Goal: Task Accomplishment & Management: Use online tool/utility

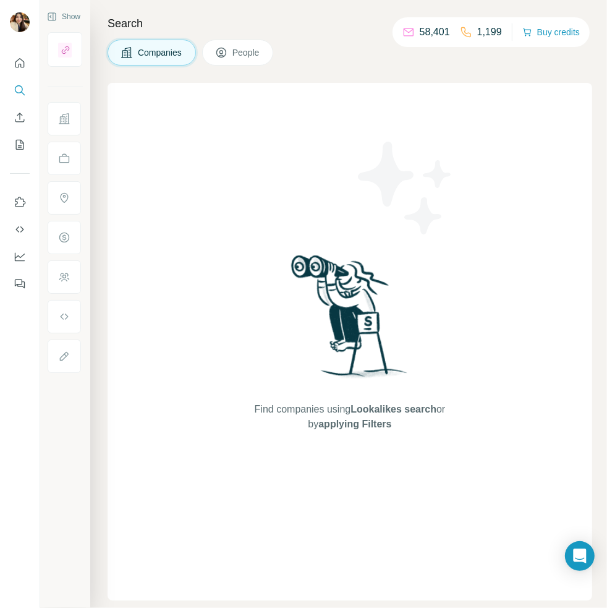
click at [70, 117] on div at bounding box center [64, 118] width 33 height 33
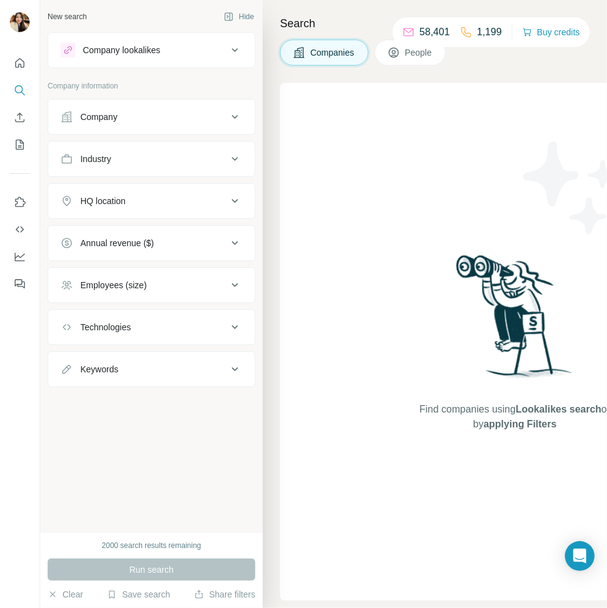
click at [71, 117] on icon at bounding box center [67, 117] width 12 height 12
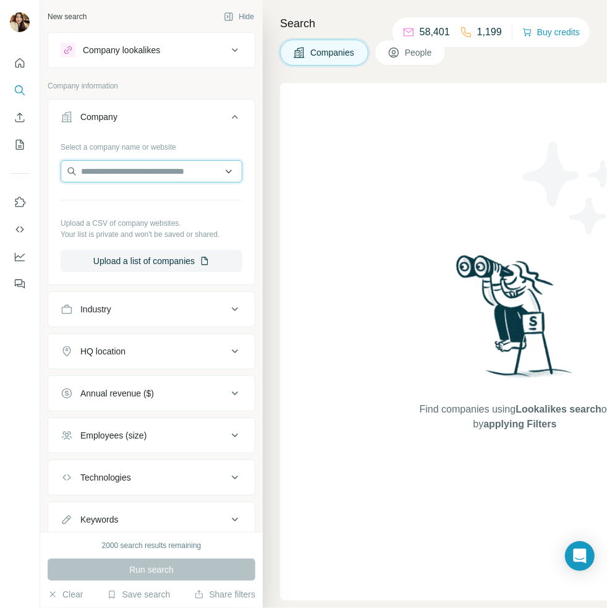
click at [143, 171] on input "text" at bounding box center [152, 171] width 182 height 22
paste input "**********"
click at [147, 166] on input "**********" at bounding box center [152, 171] width 182 height 22
paste input "text"
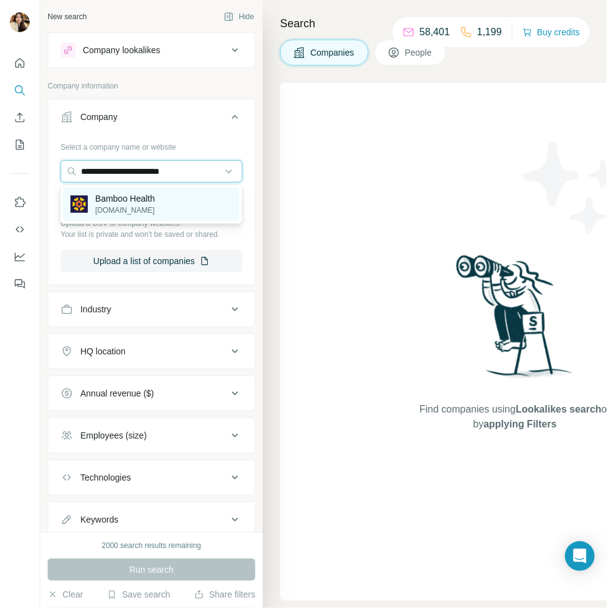
type input "**********"
click at [155, 205] on p "[DOMAIN_NAME]" at bounding box center [125, 210] width 60 height 11
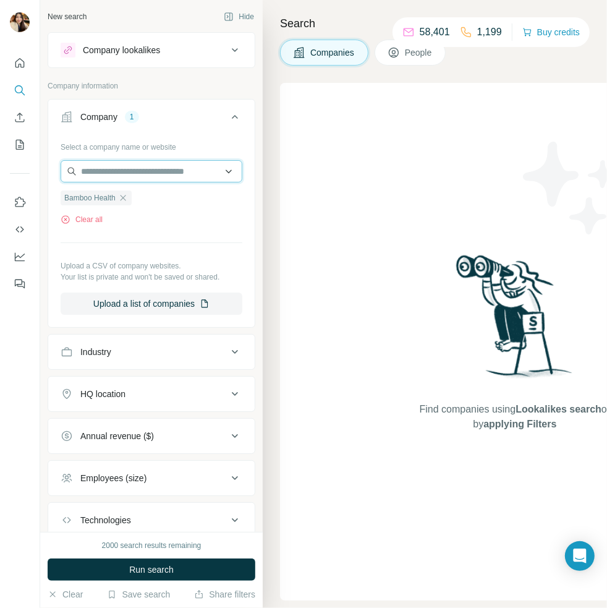
click at [142, 167] on input "text" at bounding box center [152, 171] width 182 height 22
paste input "**********"
type input "**********"
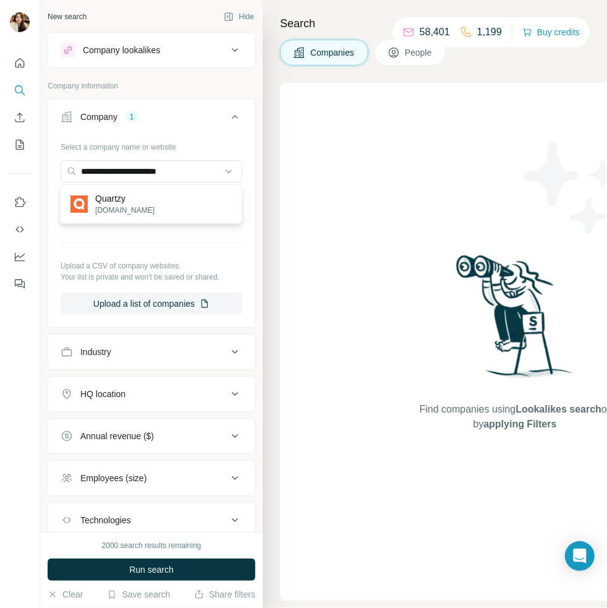
click at [155, 203] on div "Quartzy [DOMAIN_NAME]" at bounding box center [151, 203] width 176 height 33
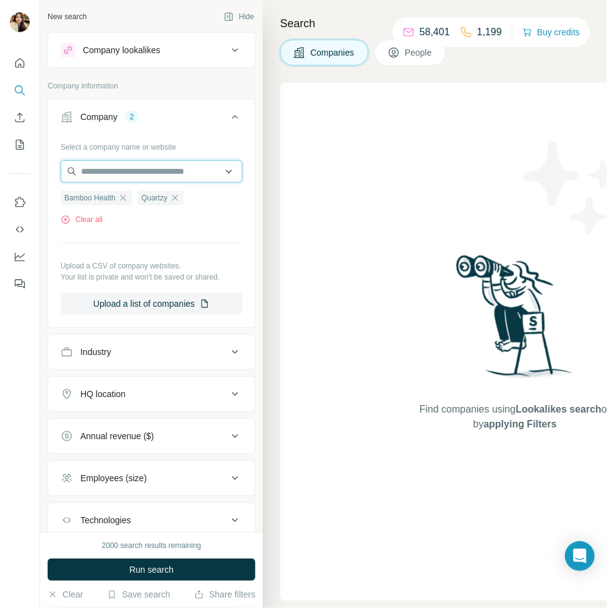
click at [179, 166] on input "text" at bounding box center [152, 171] width 182 height 22
paste input "**********"
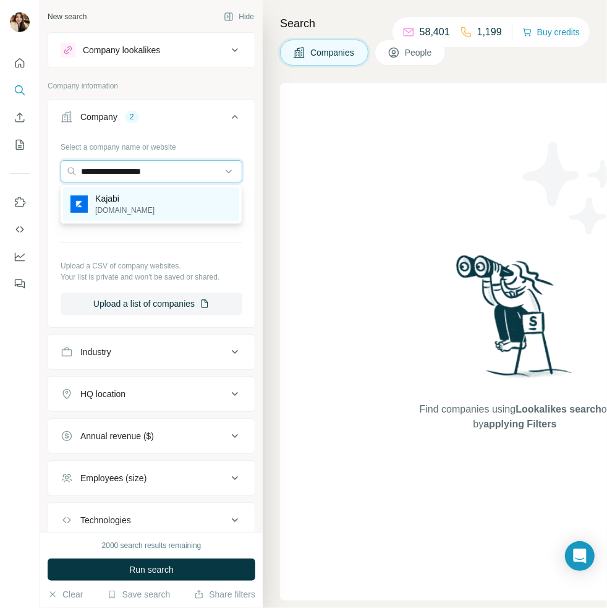
type input "**********"
click at [169, 193] on div "[PERSON_NAME][DOMAIN_NAME]" at bounding box center [151, 203] width 176 height 33
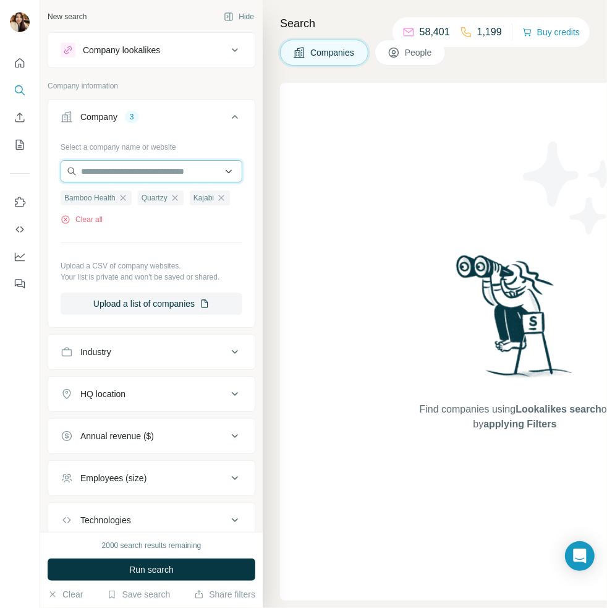
click at [169, 171] on input "text" at bounding box center [152, 171] width 182 height 22
paste input "**********"
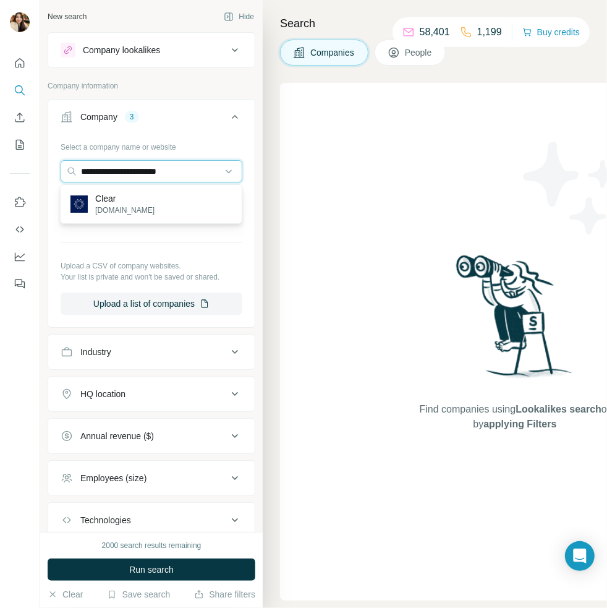
type input "**********"
click at [164, 204] on div "Clear [DOMAIN_NAME]" at bounding box center [151, 203] width 176 height 33
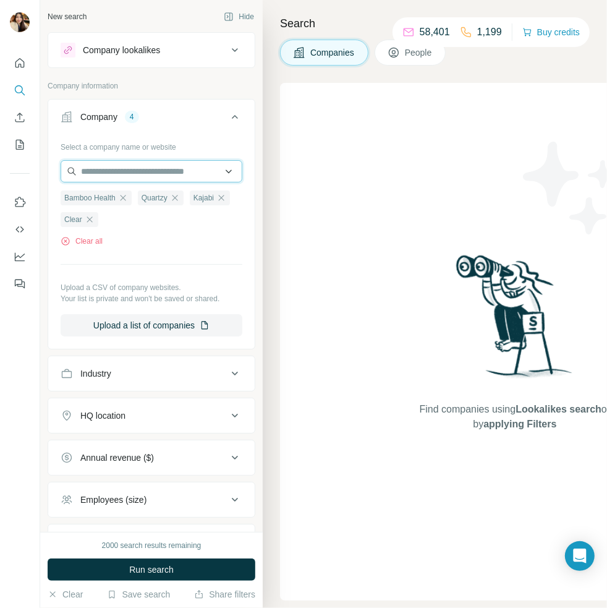
click at [155, 177] on input "text" at bounding box center [152, 171] width 182 height 22
paste input "**********"
type input "**********"
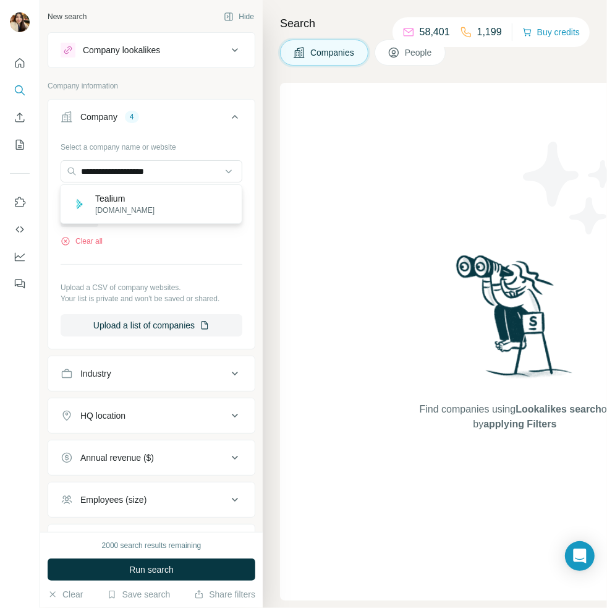
click at [161, 201] on div "Tealium [DOMAIN_NAME]" at bounding box center [151, 203] width 176 height 33
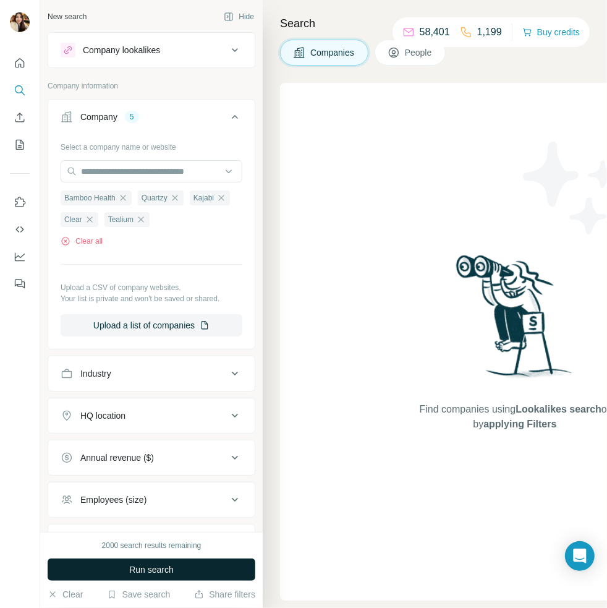
click at [168, 570] on span "Run search" at bounding box center [151, 569] width 45 height 12
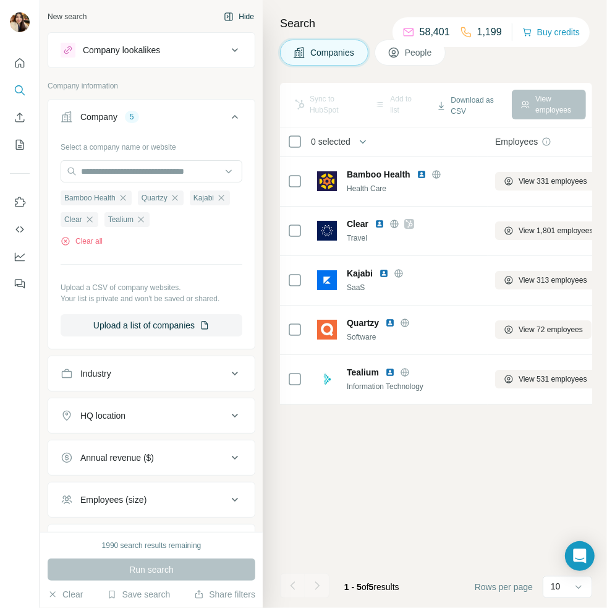
click at [240, 15] on button "Hide" at bounding box center [239, 16] width 48 height 19
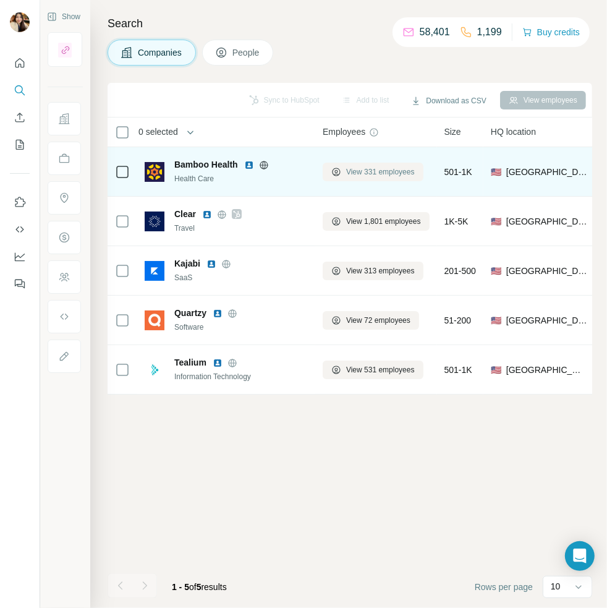
click at [353, 169] on span "View 331 employees" at bounding box center [380, 171] width 69 height 11
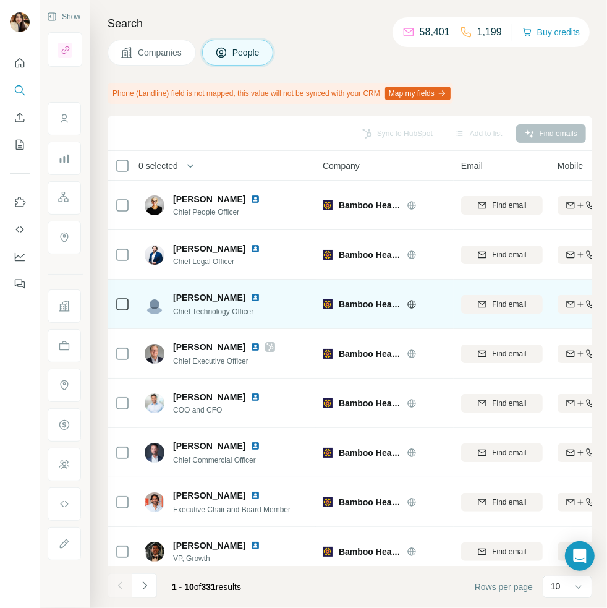
click at [129, 304] on icon at bounding box center [122, 304] width 15 height 15
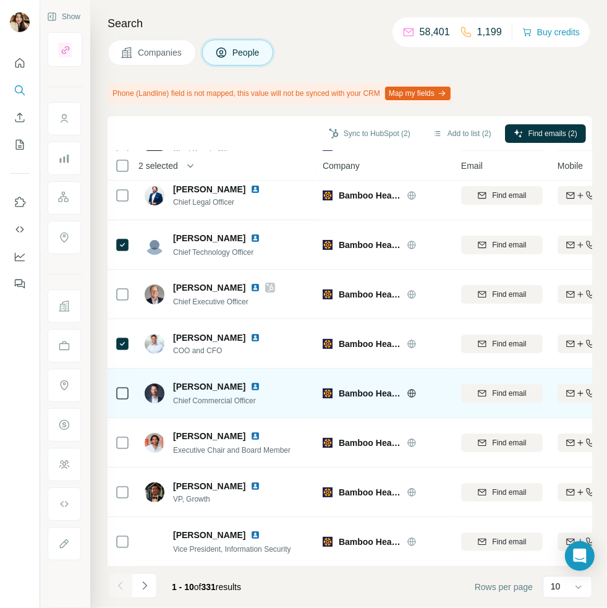
scroll to position [108, 0]
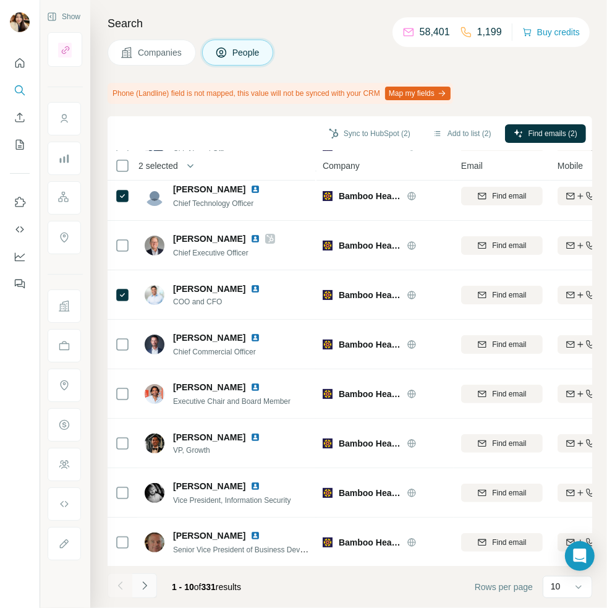
click at [140, 586] on icon "Navigate to next page" at bounding box center [144, 585] width 12 height 12
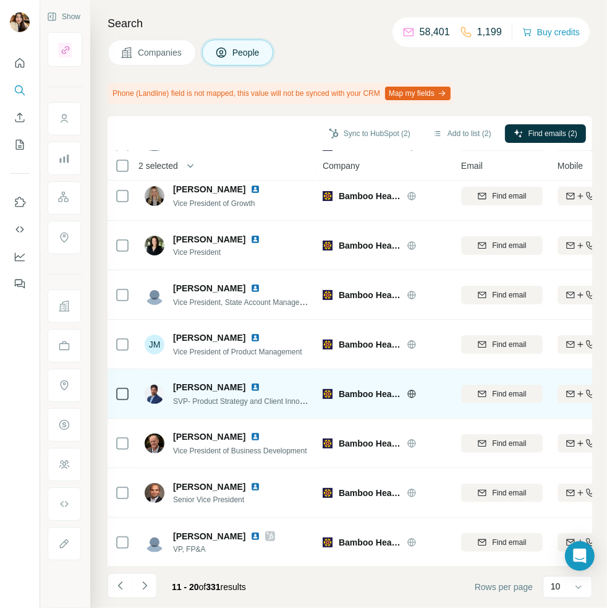
scroll to position [0, 0]
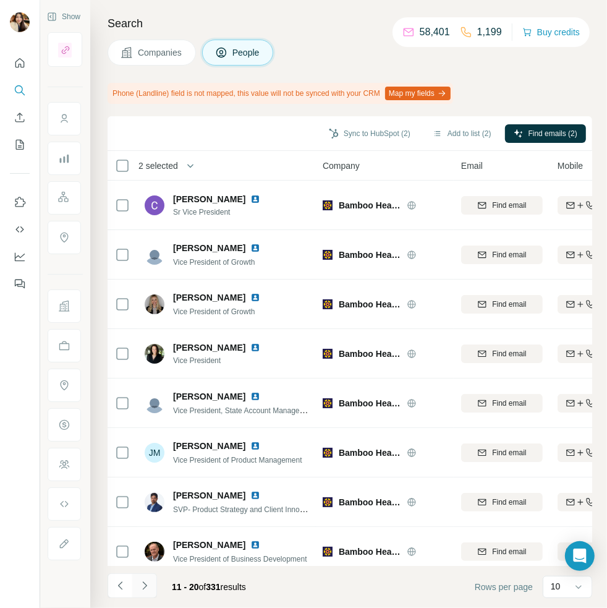
click at [142, 588] on icon "Navigate to next page" at bounding box center [144, 585] width 12 height 12
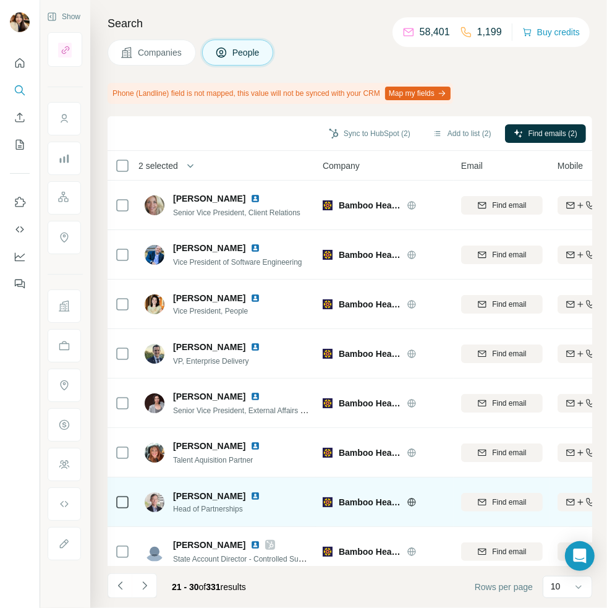
scroll to position [108, 0]
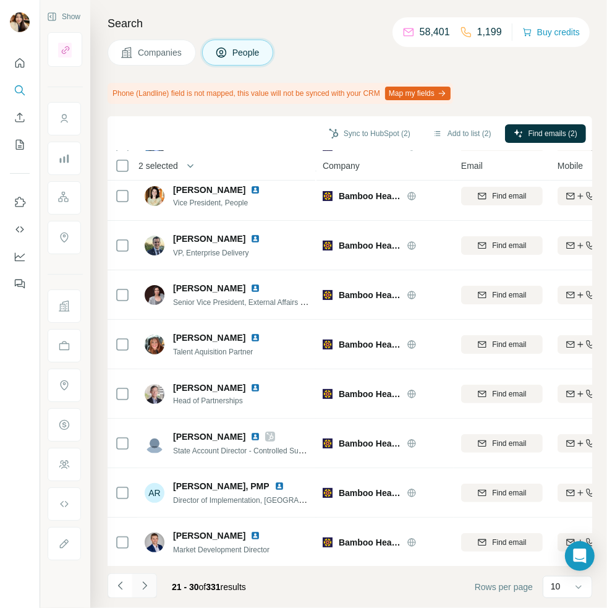
click at [148, 587] on icon "Navigate to next page" at bounding box center [144, 585] width 12 height 12
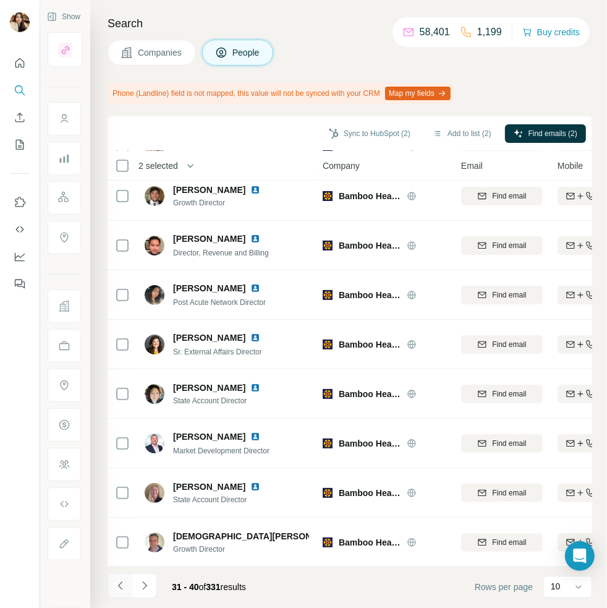
click at [113, 588] on button "Navigate to previous page" at bounding box center [120, 585] width 25 height 25
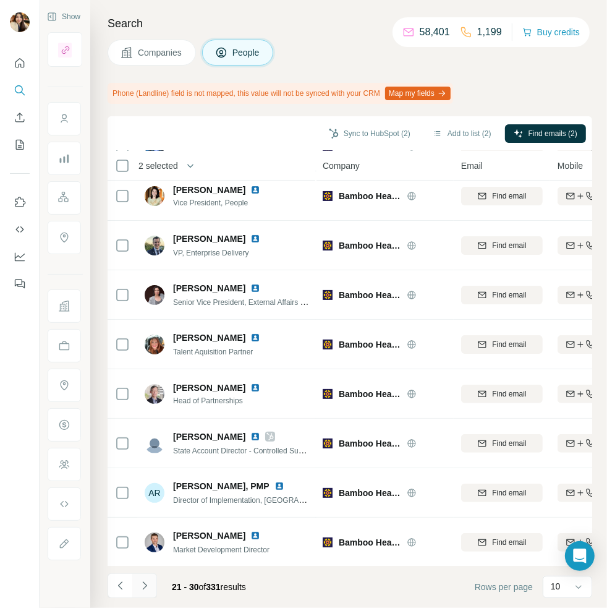
click at [145, 587] on icon "Navigate to next page" at bounding box center [144, 585] width 4 height 8
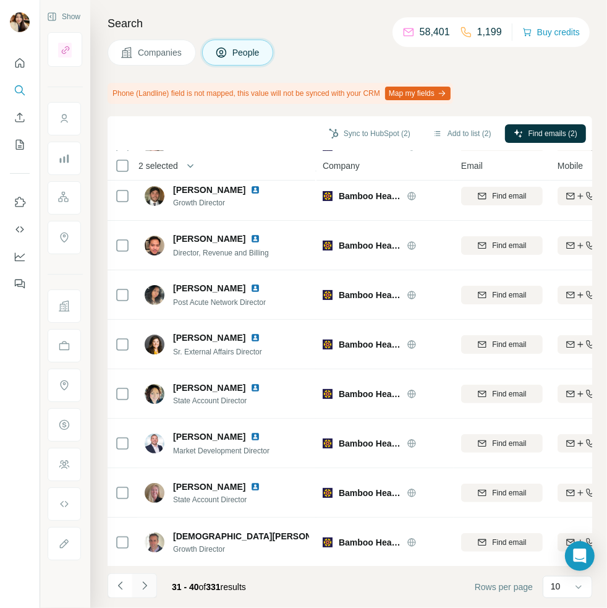
click at [148, 588] on icon "Navigate to next page" at bounding box center [144, 585] width 12 height 12
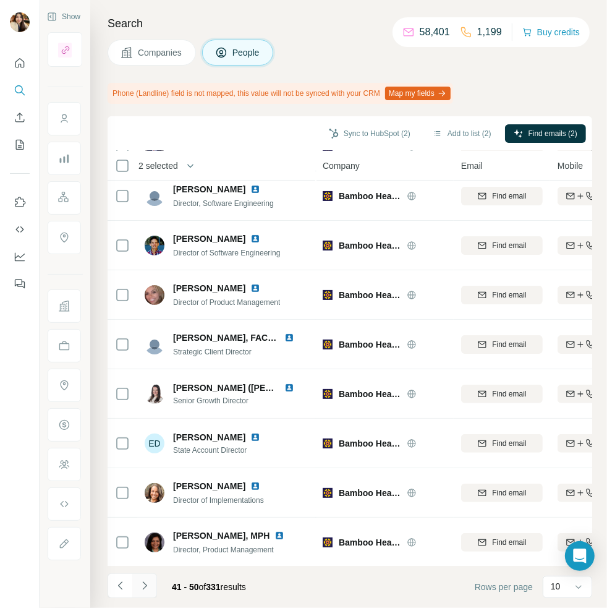
click at [146, 586] on icon "Navigate to next page" at bounding box center [144, 585] width 4 height 8
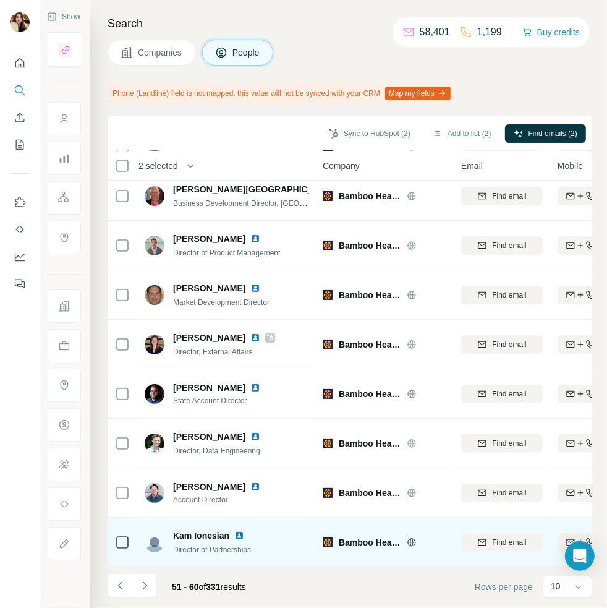
scroll to position [0, 0]
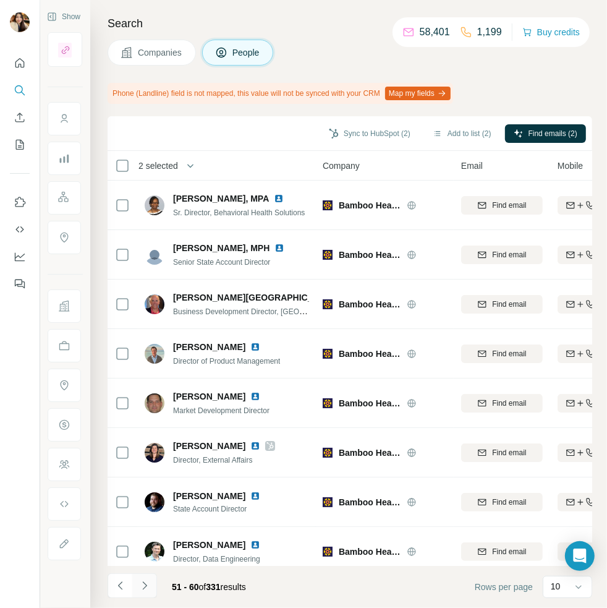
click at [140, 583] on icon "Navigate to next page" at bounding box center [144, 585] width 12 height 12
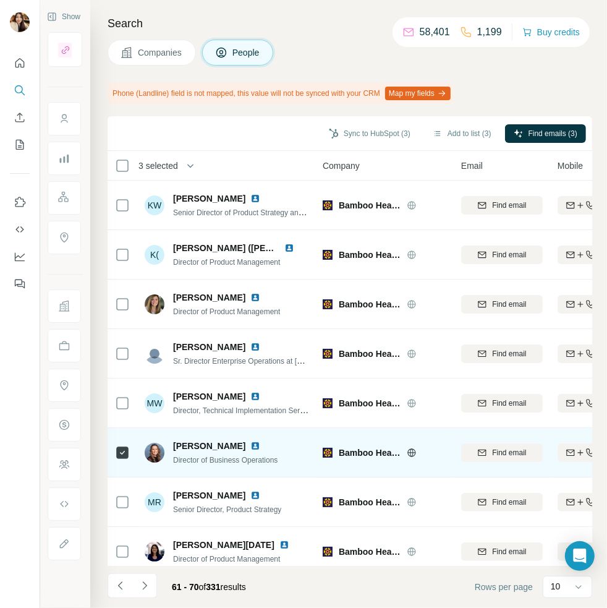
scroll to position [108, 0]
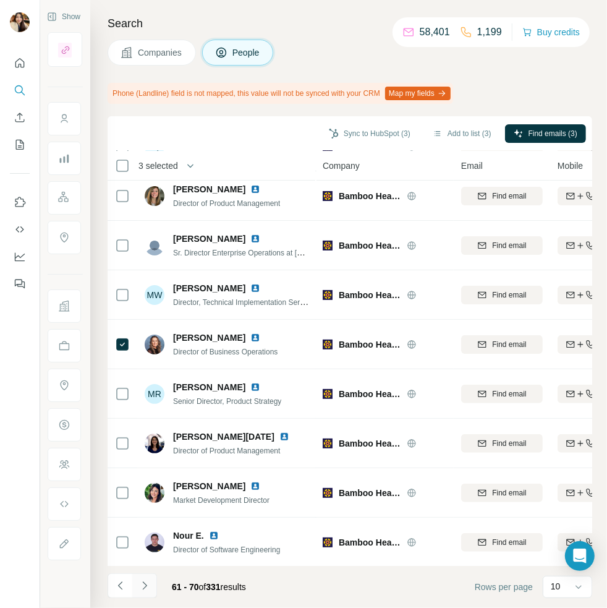
click at [142, 587] on icon "Navigate to next page" at bounding box center [144, 585] width 12 height 12
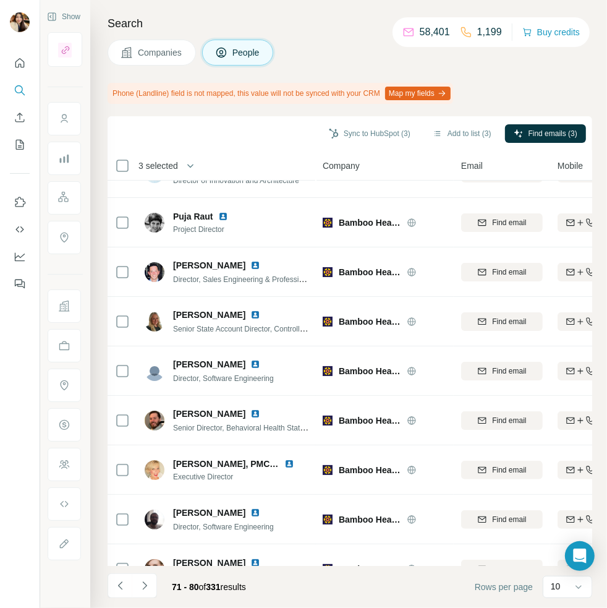
scroll to position [0, 0]
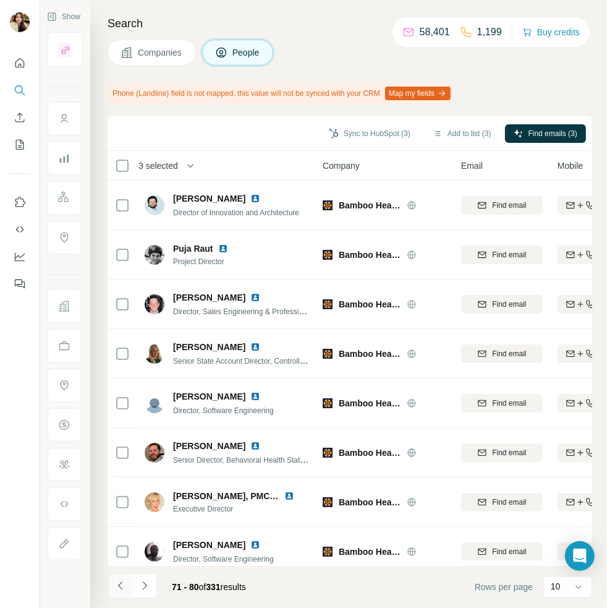
click at [113, 580] on button "Navigate to previous page" at bounding box center [120, 585] width 25 height 25
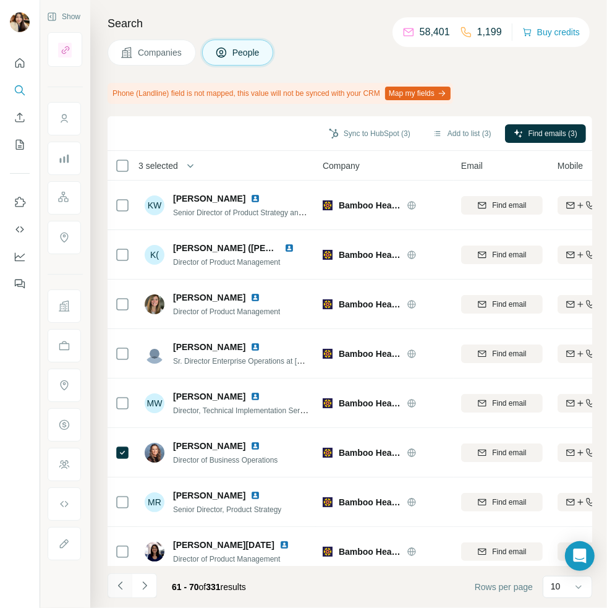
click at [114, 580] on icon "Navigate to previous page" at bounding box center [120, 585] width 12 height 12
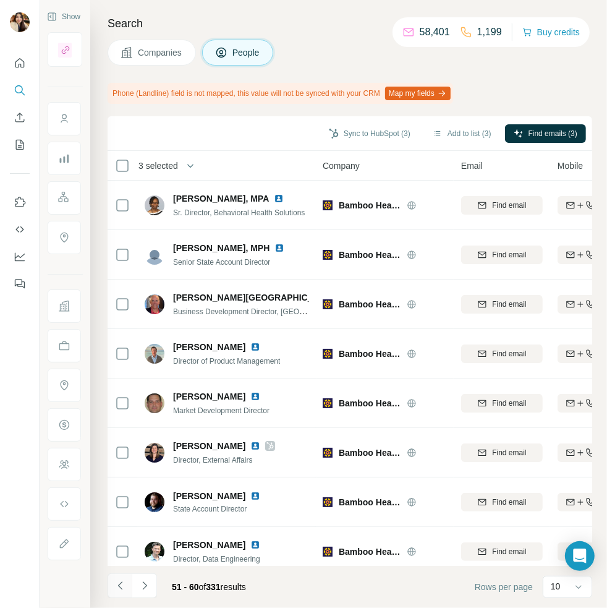
click at [114, 580] on icon "Navigate to previous page" at bounding box center [120, 585] width 12 height 12
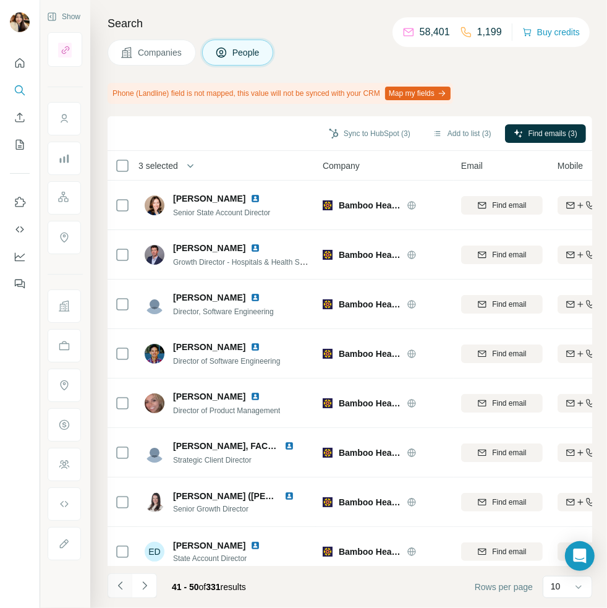
click at [114, 580] on icon "Navigate to previous page" at bounding box center [120, 585] width 12 height 12
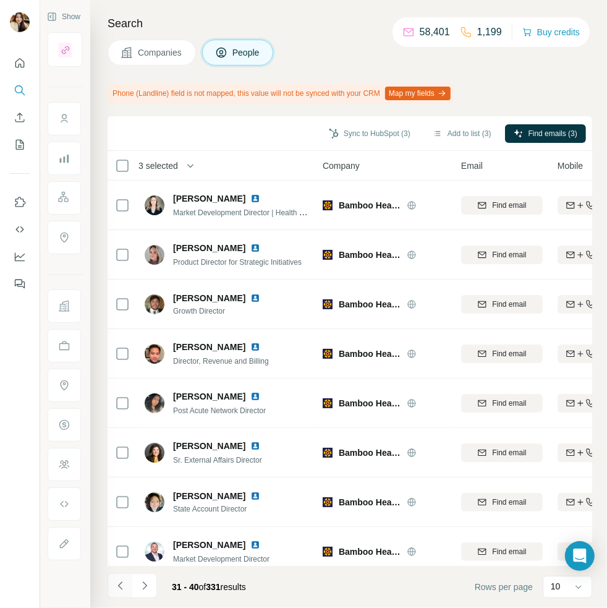
click at [114, 580] on icon "Navigate to previous page" at bounding box center [120, 585] width 12 height 12
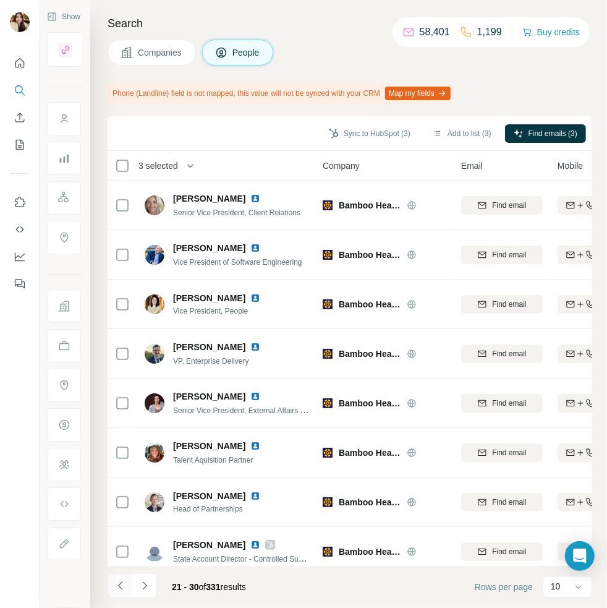
click at [114, 580] on icon "Navigate to previous page" at bounding box center [120, 585] width 12 height 12
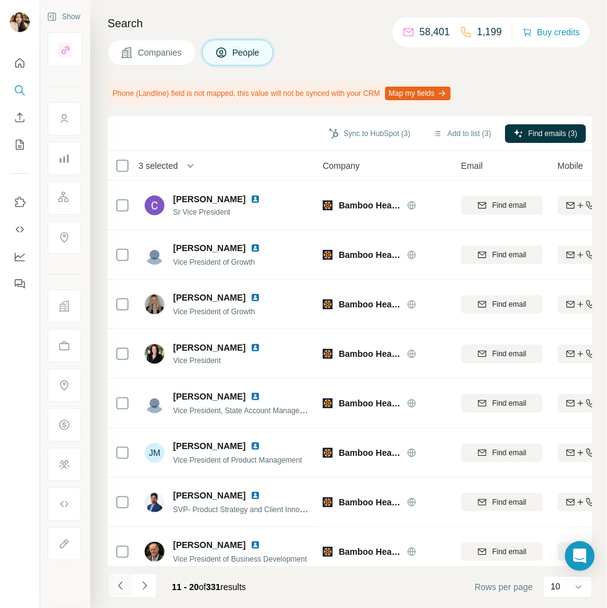
click at [114, 580] on icon "Navigate to previous page" at bounding box center [120, 585] width 12 height 12
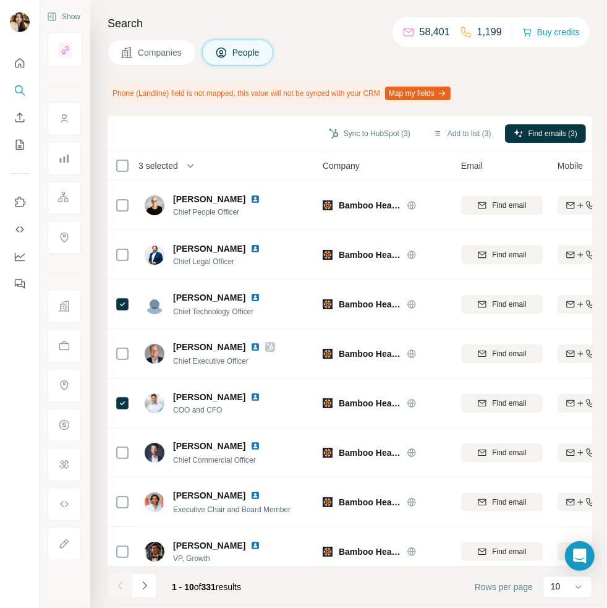
click at [113, 580] on div at bounding box center [120, 585] width 25 height 25
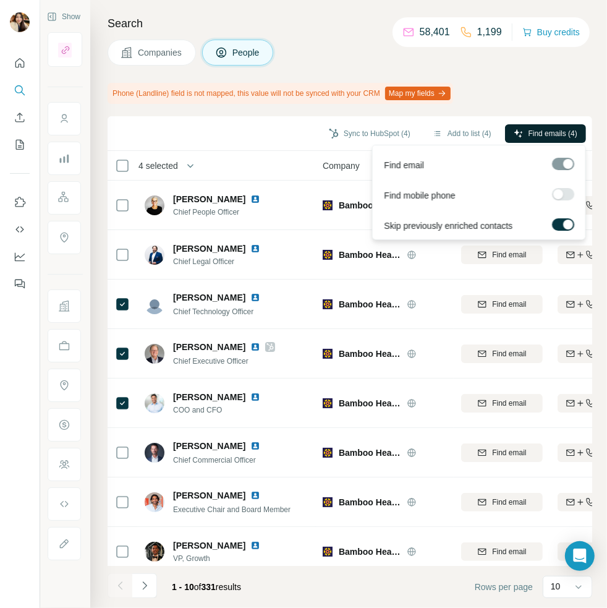
click at [520, 137] on button "Find emails (4)" at bounding box center [545, 133] width 81 height 19
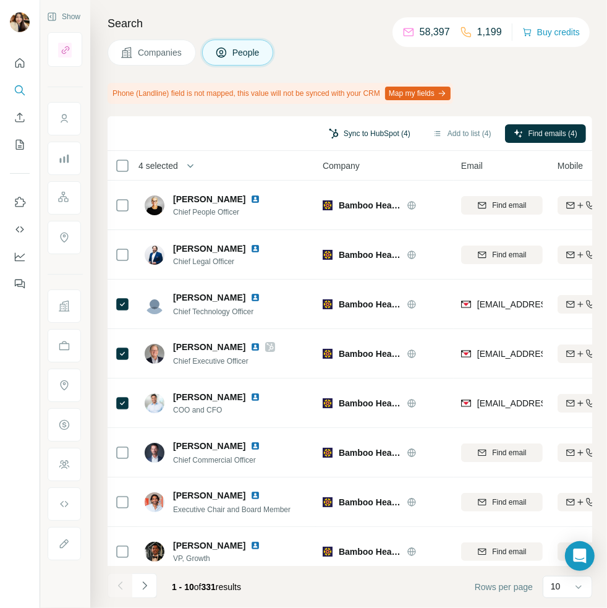
click at [365, 135] on button "Sync to HubSpot (4)" at bounding box center [369, 133] width 99 height 19
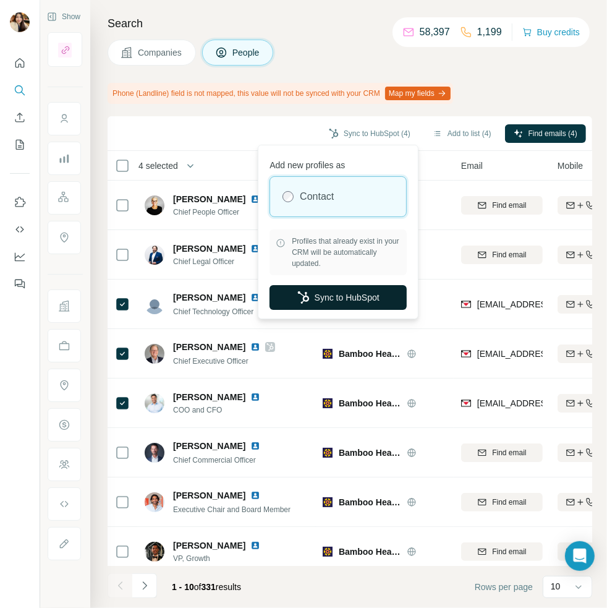
click at [336, 300] on button "Sync to HubSpot" at bounding box center [338, 297] width 137 height 25
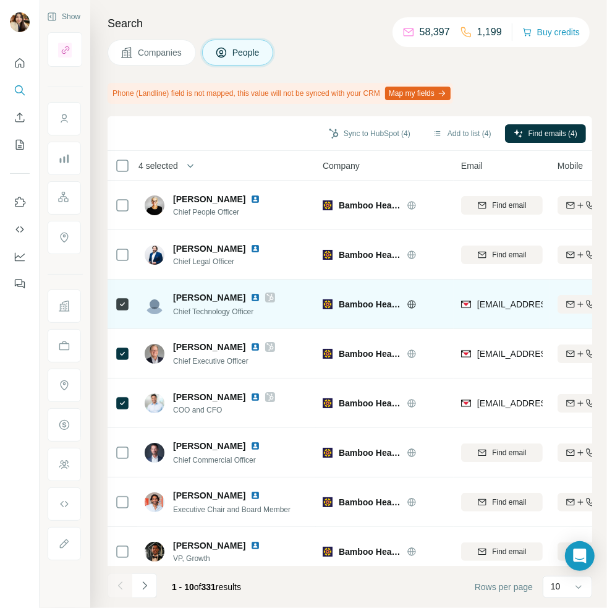
click at [266, 295] on icon at bounding box center [269, 297] width 7 height 10
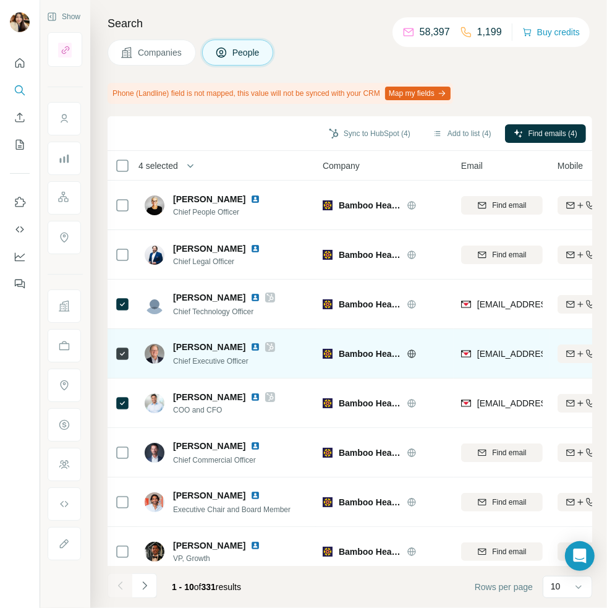
click at [266, 343] on icon at bounding box center [269, 347] width 7 height 10
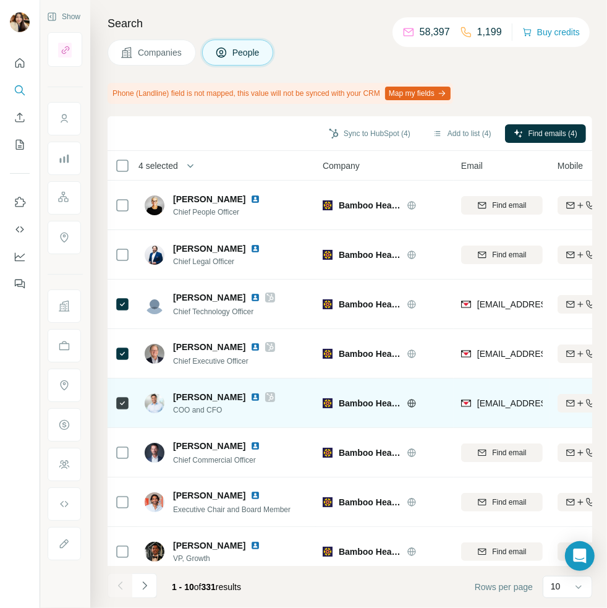
click at [266, 397] on icon at bounding box center [269, 397] width 7 height 10
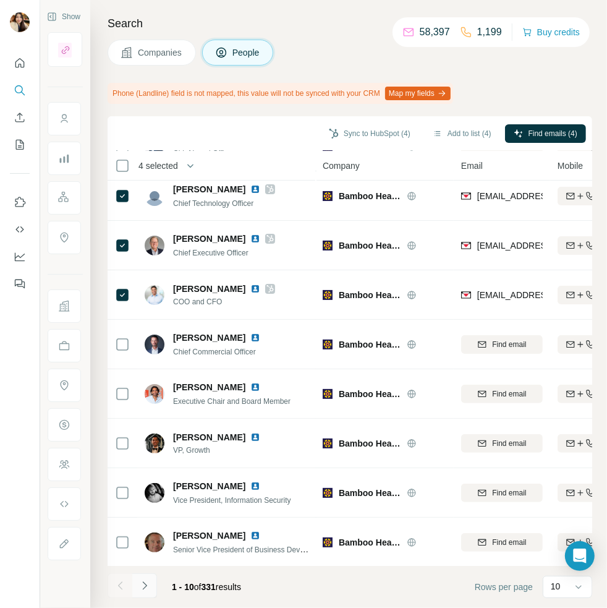
click at [142, 590] on icon "Navigate to next page" at bounding box center [144, 585] width 12 height 12
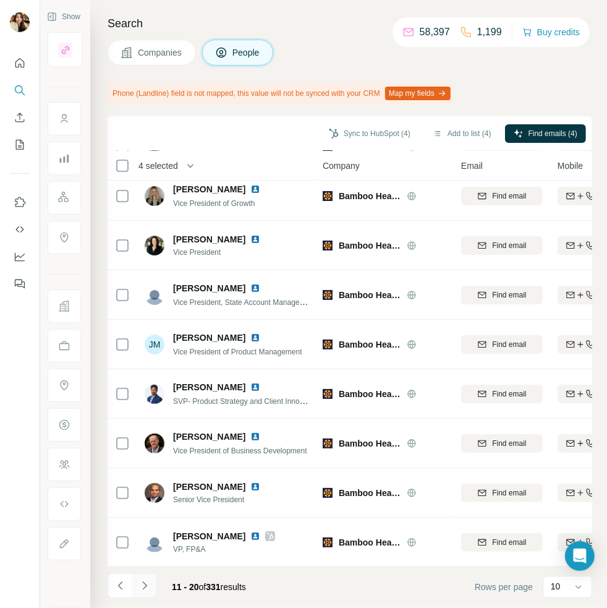
click at [144, 575] on button "Navigate to next page" at bounding box center [144, 585] width 25 height 25
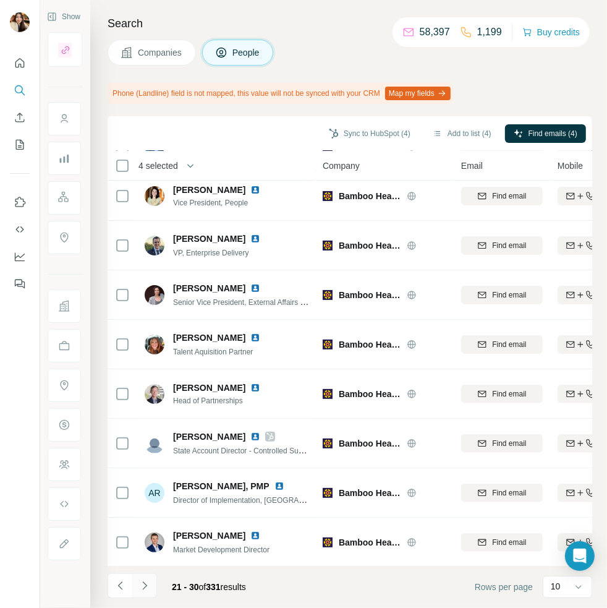
click at [145, 588] on icon "Navigate to next page" at bounding box center [144, 585] width 12 height 12
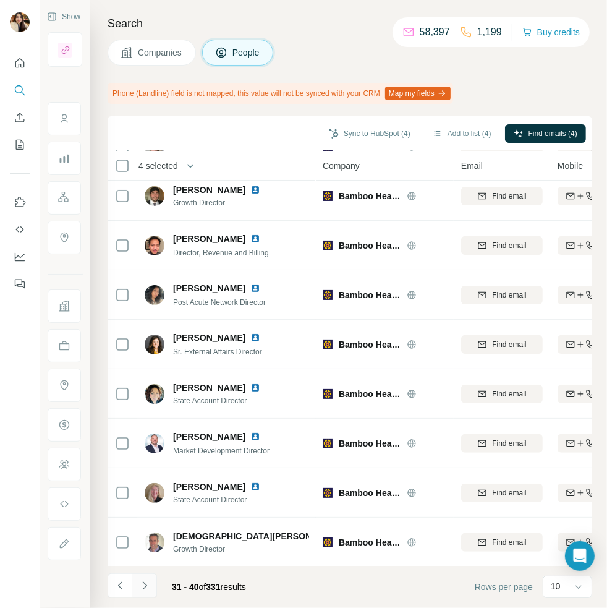
click at [142, 588] on icon "Navigate to next page" at bounding box center [144, 585] width 12 height 12
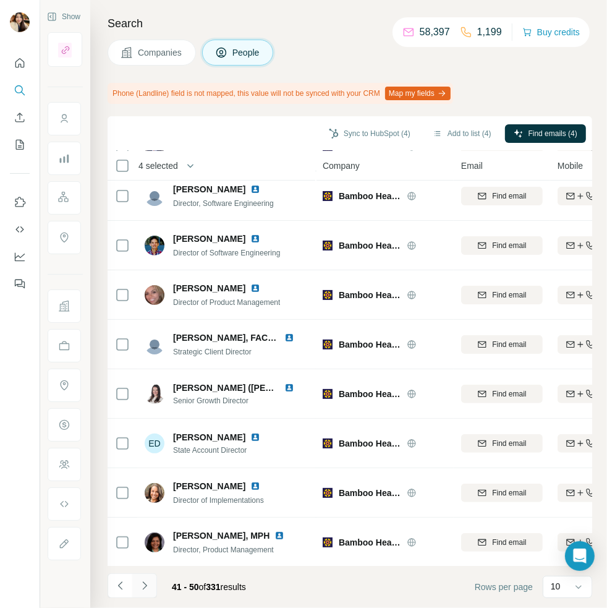
click at [141, 583] on icon "Navigate to next page" at bounding box center [144, 585] width 12 height 12
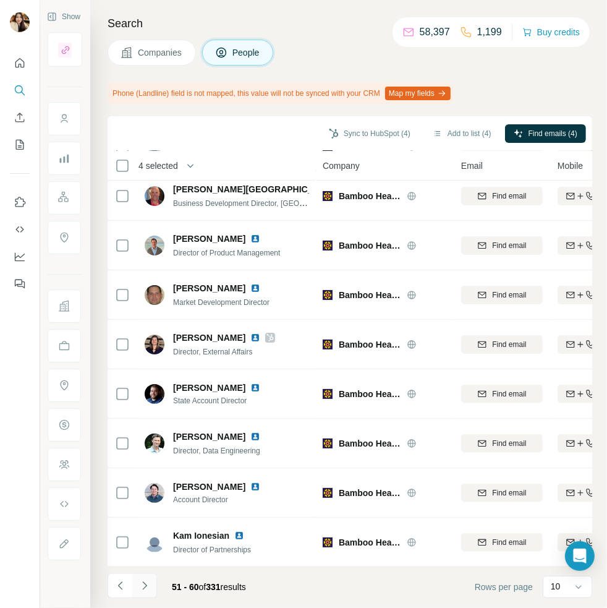
click at [142, 584] on icon "Navigate to next page" at bounding box center [144, 585] width 12 height 12
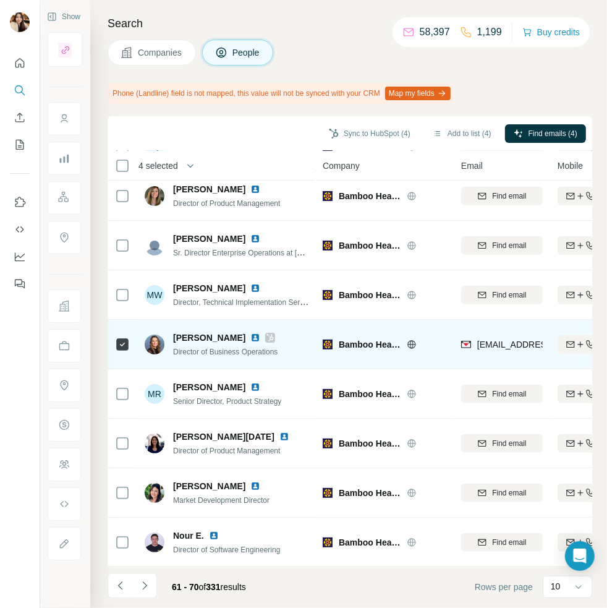
click at [266, 336] on icon at bounding box center [269, 338] width 7 height 10
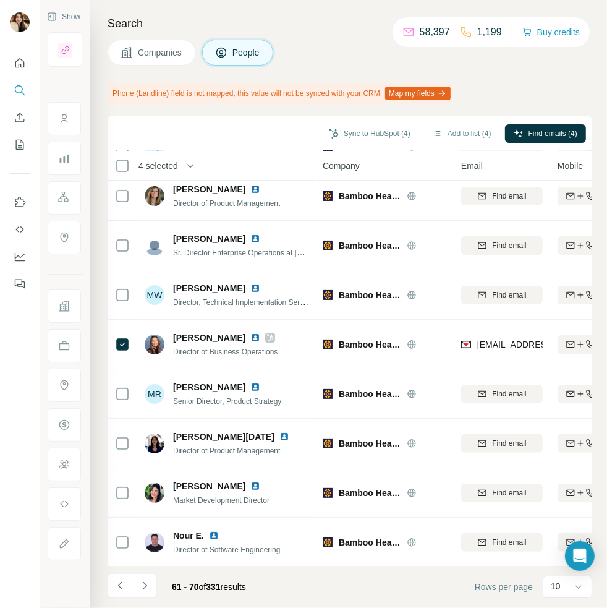
click at [169, 46] on span "Companies" at bounding box center [160, 52] width 45 height 12
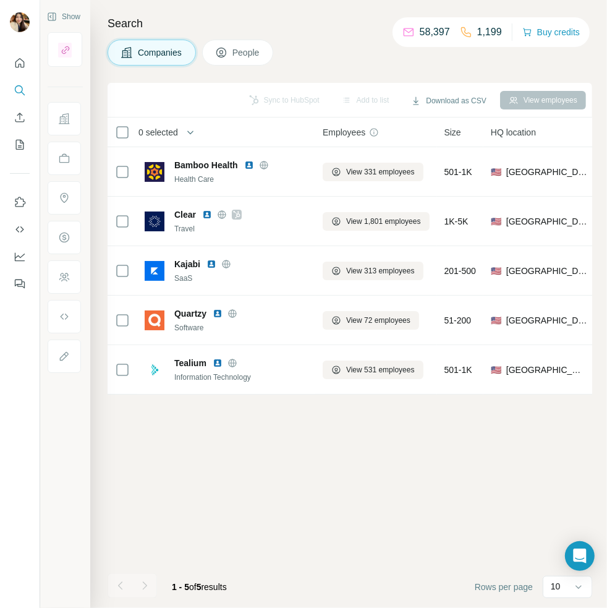
scroll to position [0, 0]
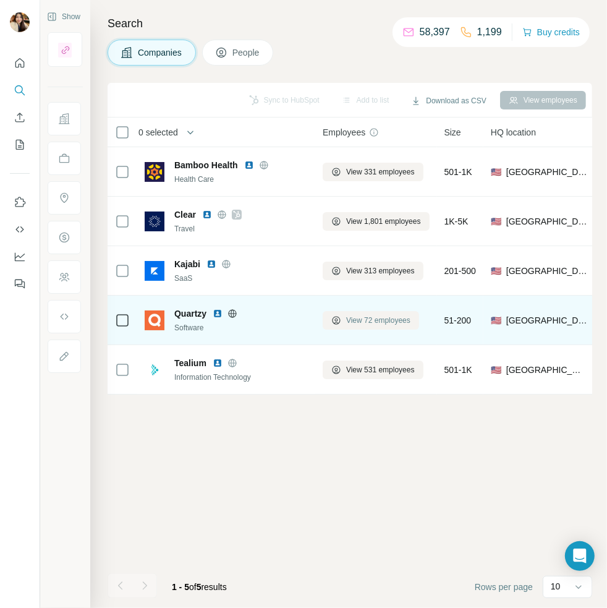
click at [354, 320] on span "View 72 employees" at bounding box center [378, 320] width 64 height 11
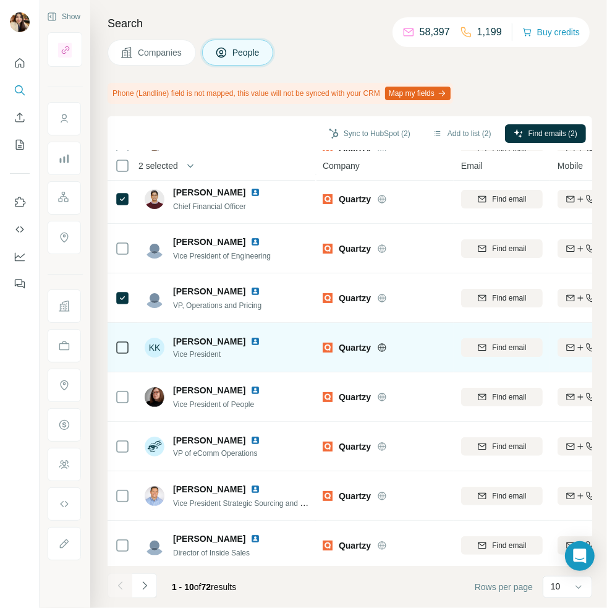
scroll to position [108, 0]
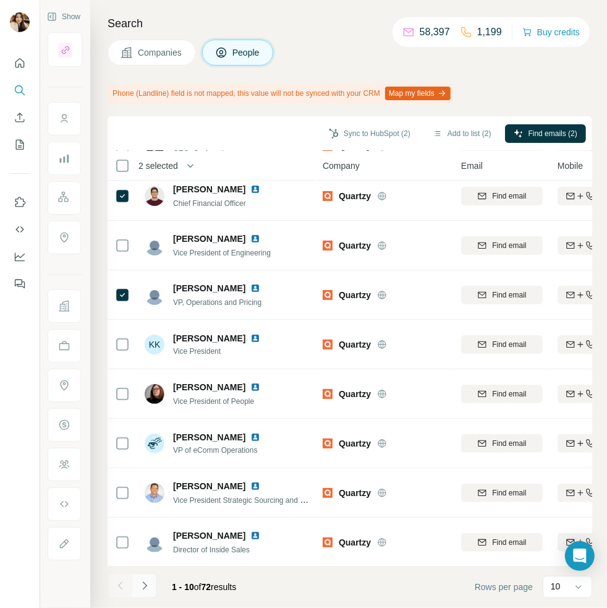
click at [148, 588] on icon "Navigate to next page" at bounding box center [144, 585] width 12 height 12
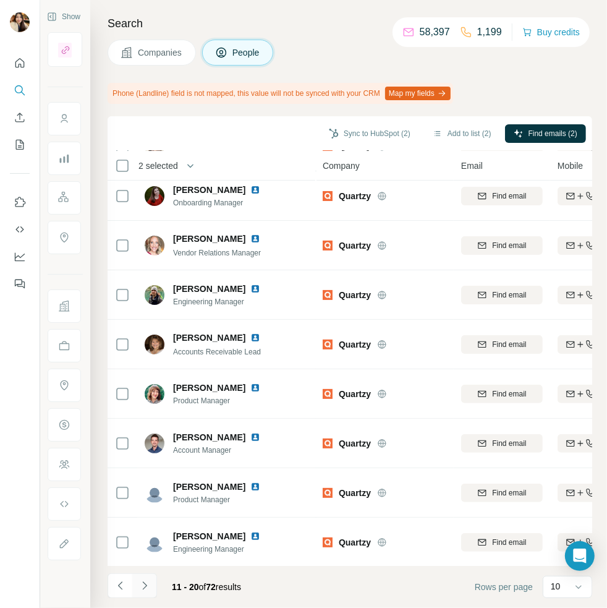
click at [142, 585] on icon "Navigate to next page" at bounding box center [144, 585] width 12 height 12
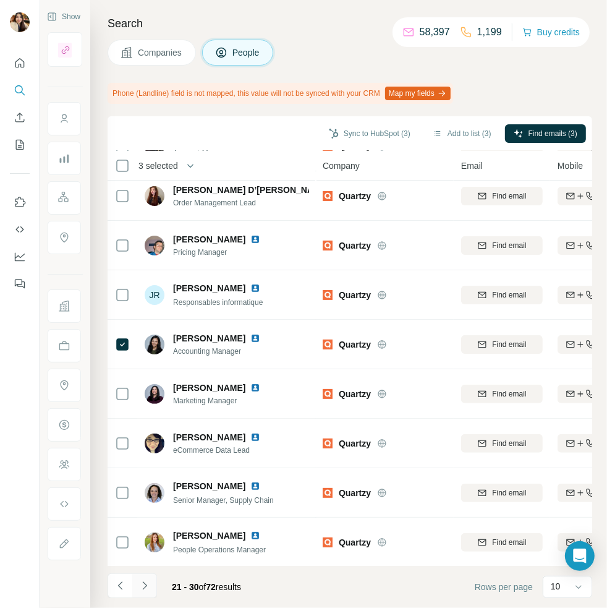
click at [145, 588] on icon "Navigate to next page" at bounding box center [144, 585] width 12 height 12
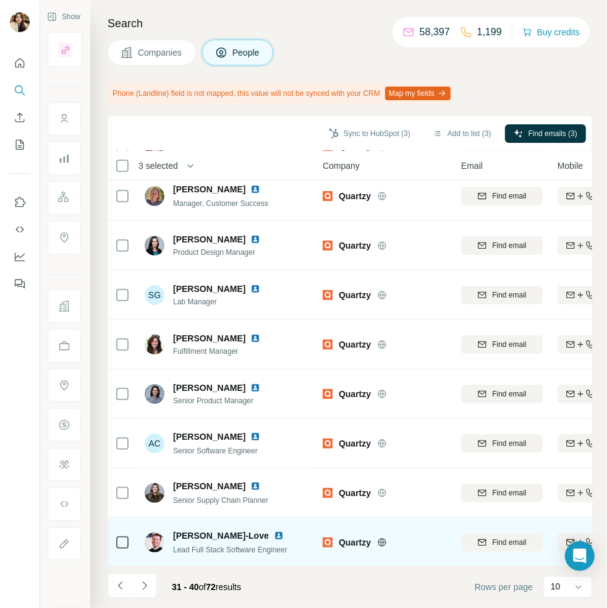
scroll to position [0, 0]
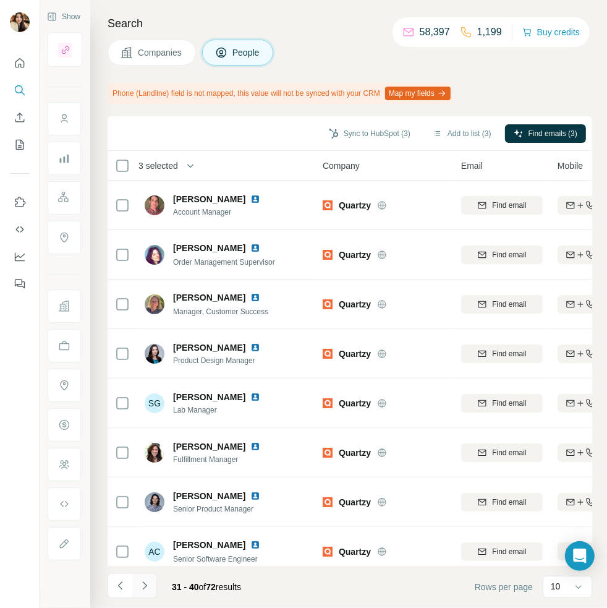
click at [140, 585] on icon "Navigate to next page" at bounding box center [144, 585] width 12 height 12
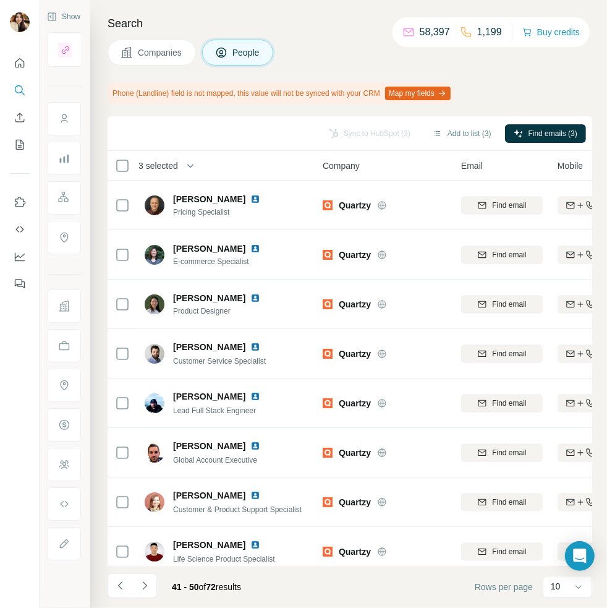
scroll to position [108, 0]
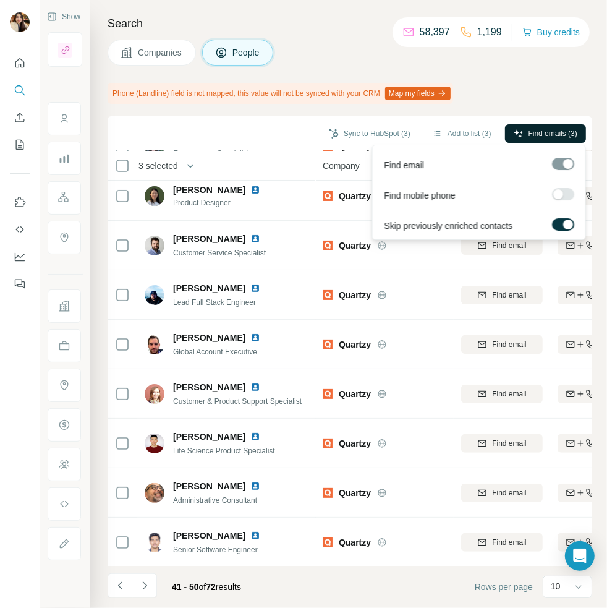
click at [565, 137] on span "Find emails (3)" at bounding box center [553, 133] width 49 height 11
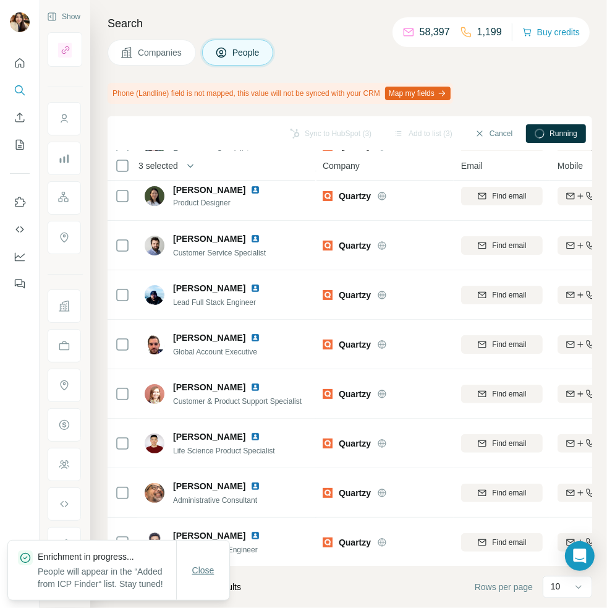
click at [211, 566] on span "Close" at bounding box center [203, 570] width 22 height 12
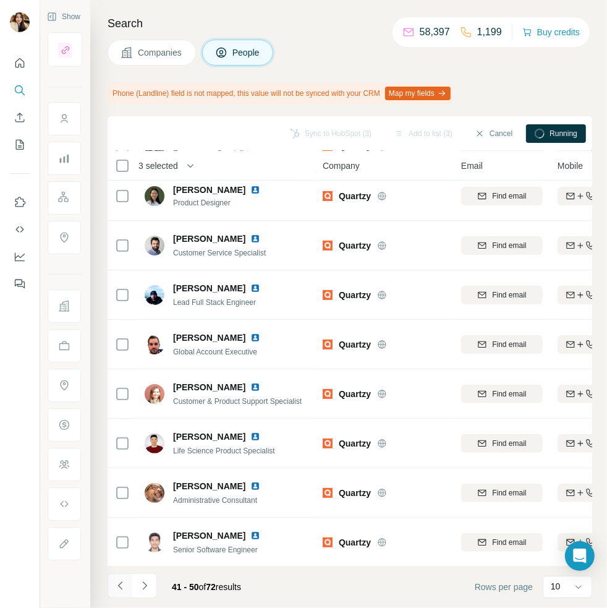
click at [114, 587] on icon "Navigate to previous page" at bounding box center [120, 585] width 12 height 12
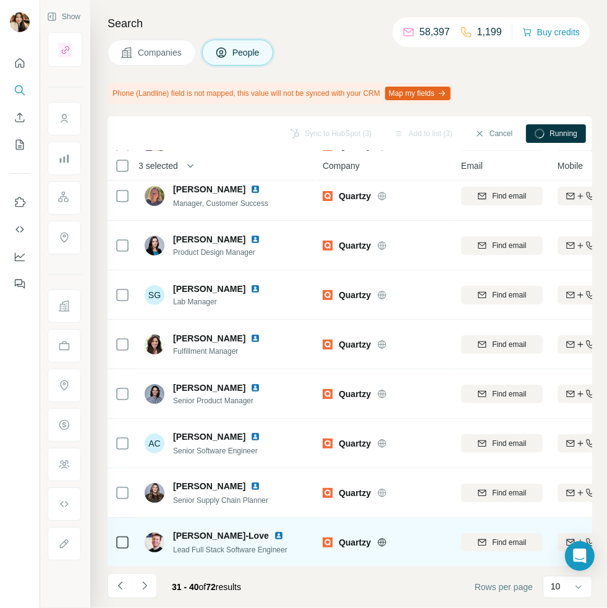
scroll to position [0, 0]
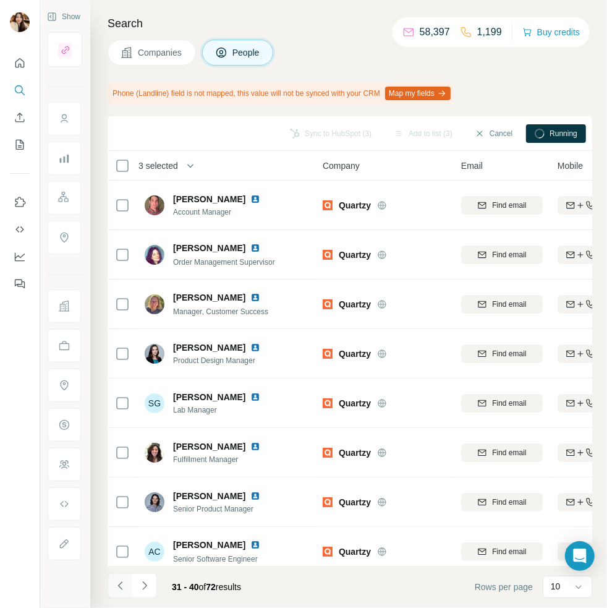
click at [116, 584] on icon "Navigate to previous page" at bounding box center [120, 585] width 12 height 12
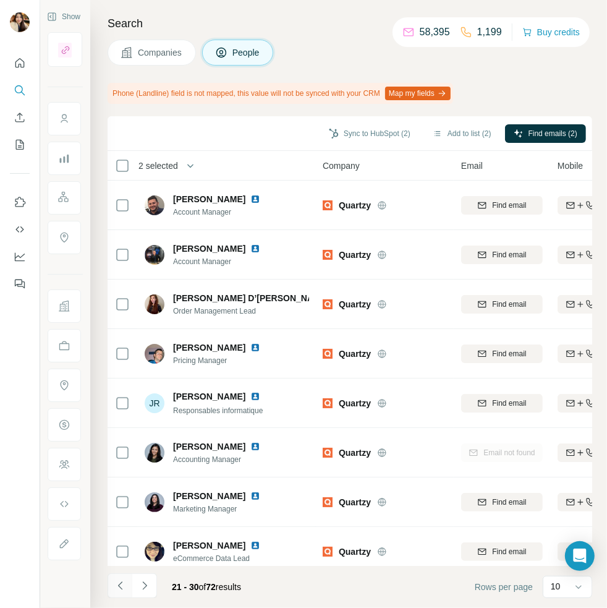
click at [122, 585] on icon "Navigate to previous page" at bounding box center [120, 585] width 12 height 12
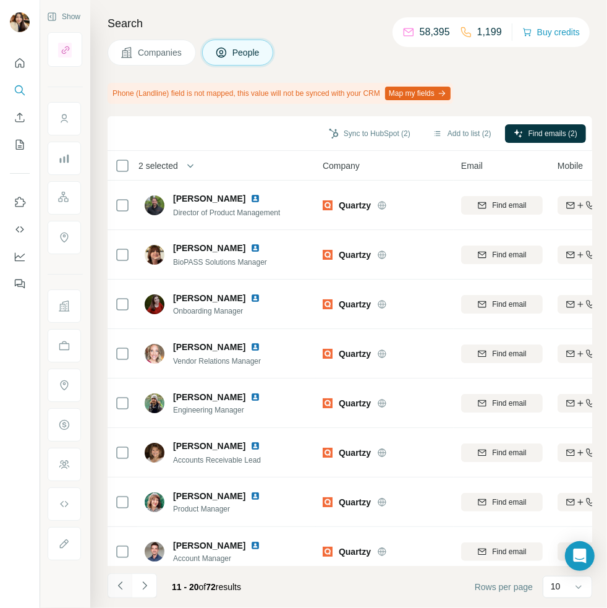
click at [122, 585] on icon "Navigate to previous page" at bounding box center [120, 585] width 12 height 12
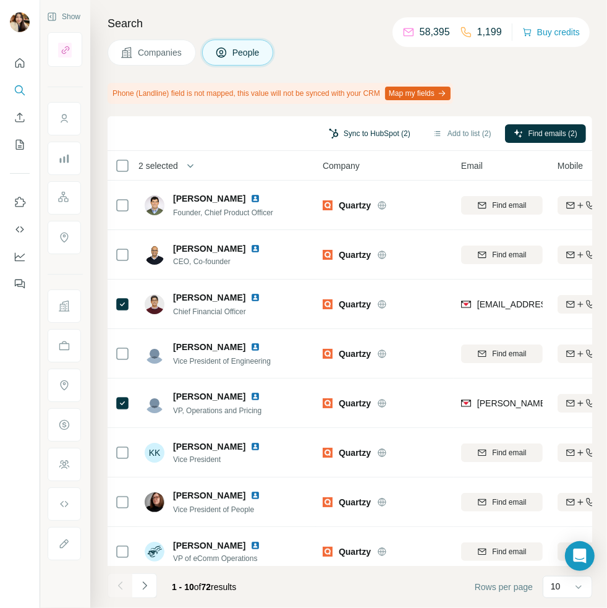
click at [362, 141] on button "Sync to HubSpot (2)" at bounding box center [369, 133] width 99 height 19
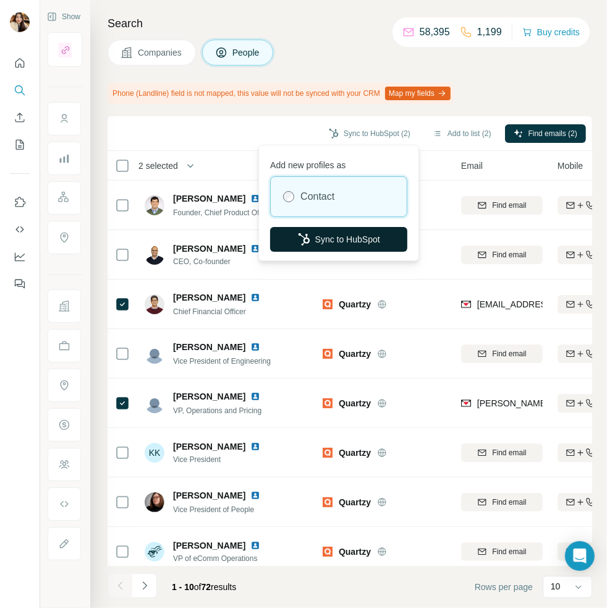
click at [350, 240] on button "Sync to HubSpot" at bounding box center [338, 239] width 137 height 25
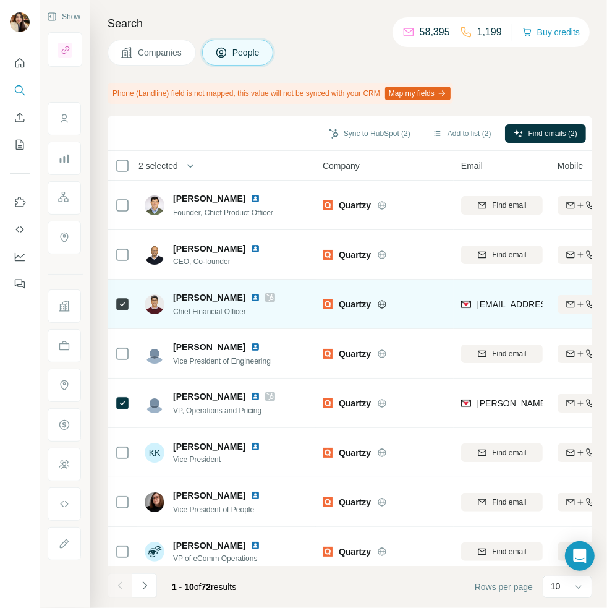
click at [266, 298] on icon at bounding box center [269, 297] width 7 height 10
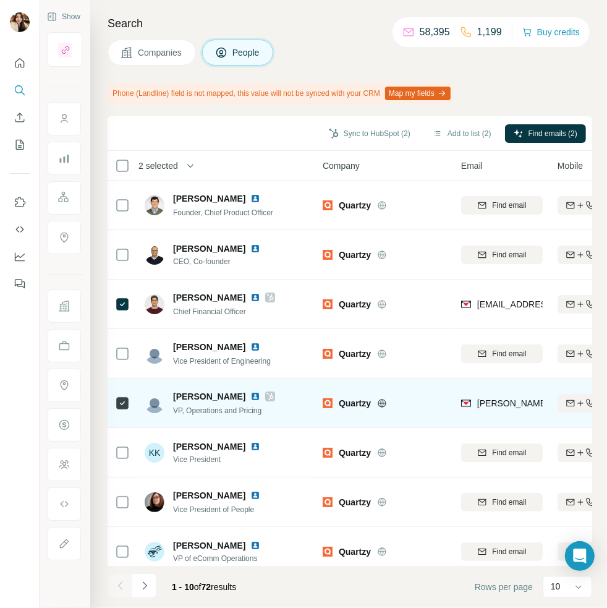
click at [266, 394] on icon at bounding box center [269, 396] width 7 height 10
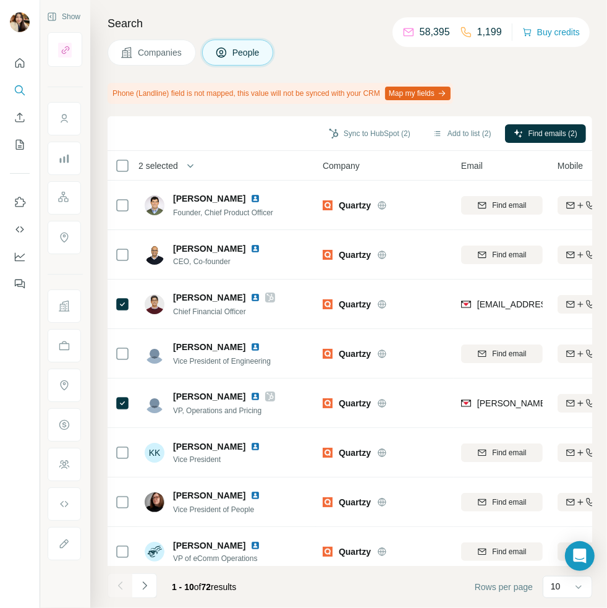
click at [152, 56] on span "Companies" at bounding box center [160, 52] width 45 height 12
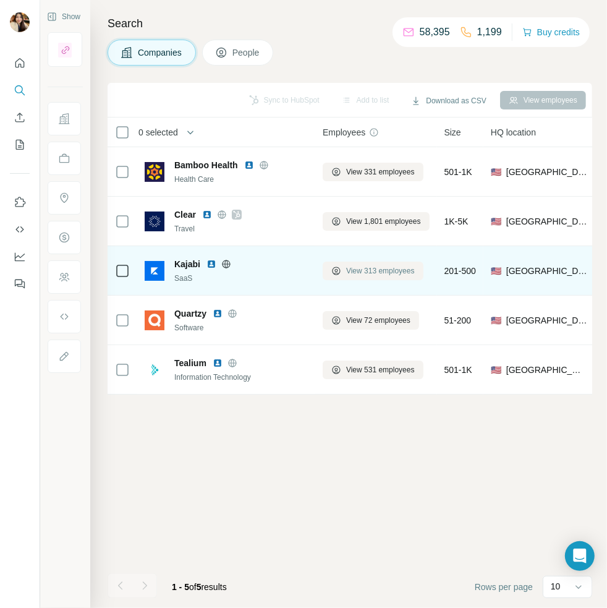
click at [341, 270] on icon at bounding box center [336, 271] width 10 height 10
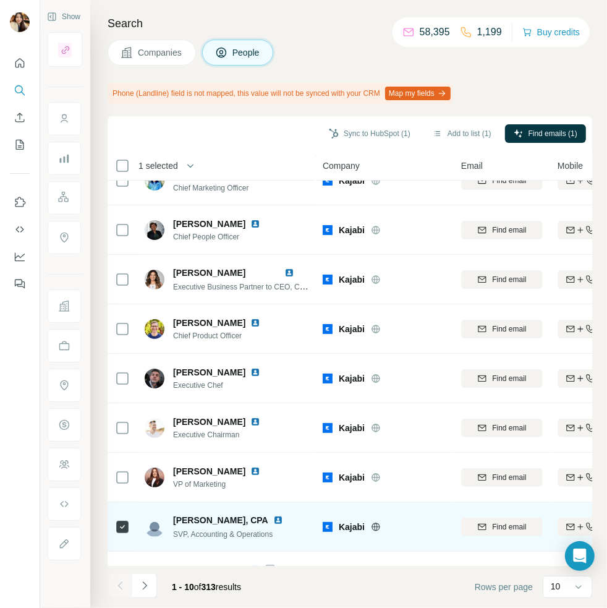
scroll to position [108, 0]
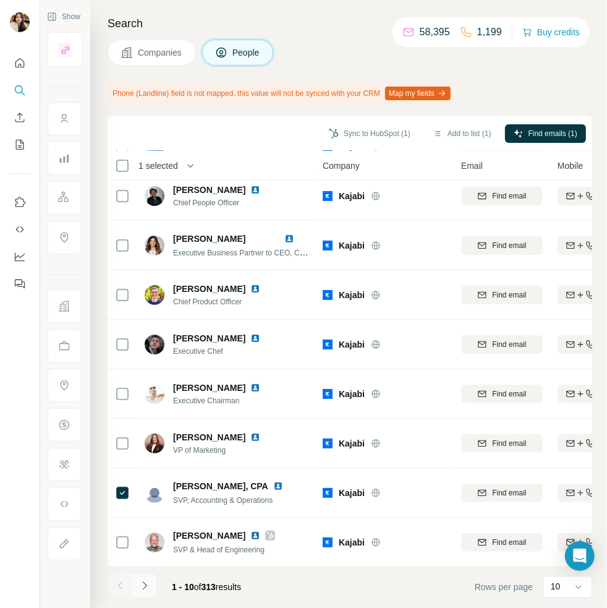
click at [143, 594] on button "Navigate to next page" at bounding box center [144, 585] width 25 height 25
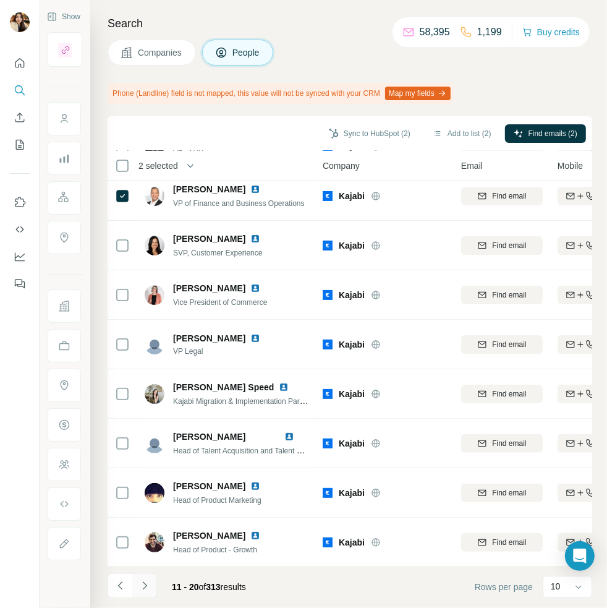
click at [147, 582] on icon "Navigate to next page" at bounding box center [144, 585] width 12 height 12
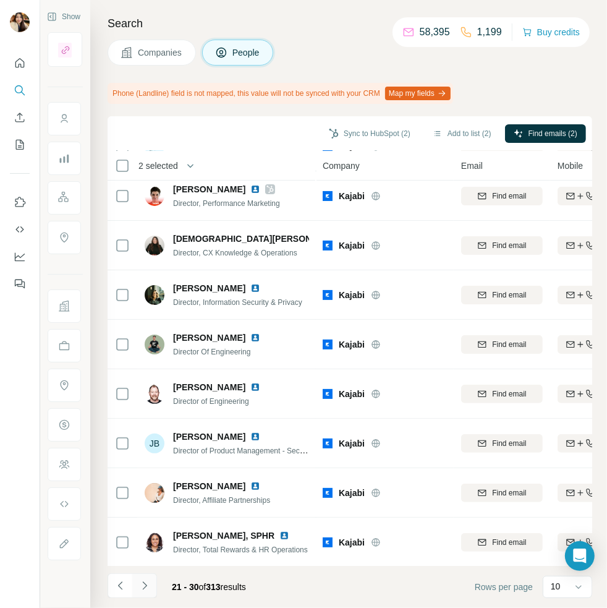
click at [140, 587] on icon "Navigate to next page" at bounding box center [144, 585] width 12 height 12
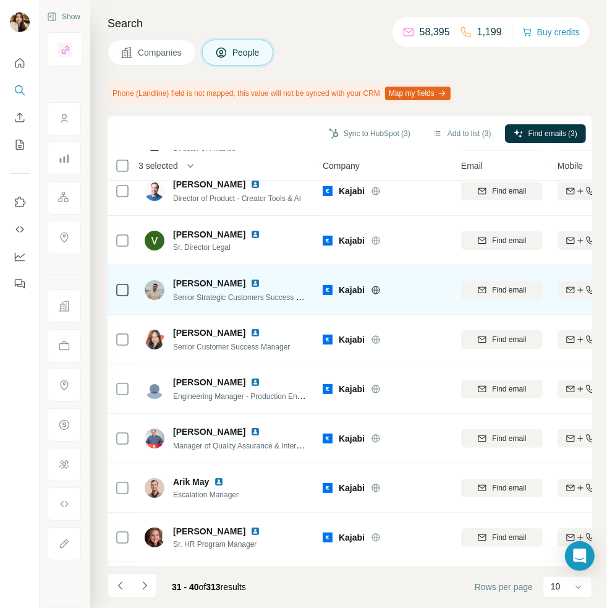
scroll to position [0, 0]
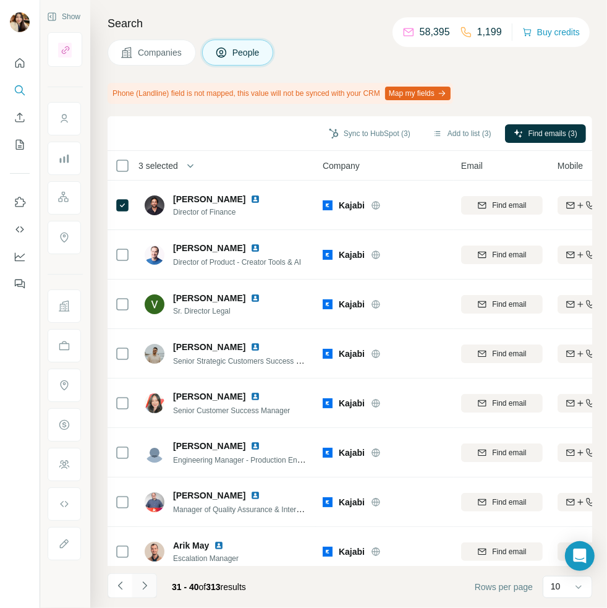
click at [144, 587] on icon "Navigate to next page" at bounding box center [144, 585] width 12 height 12
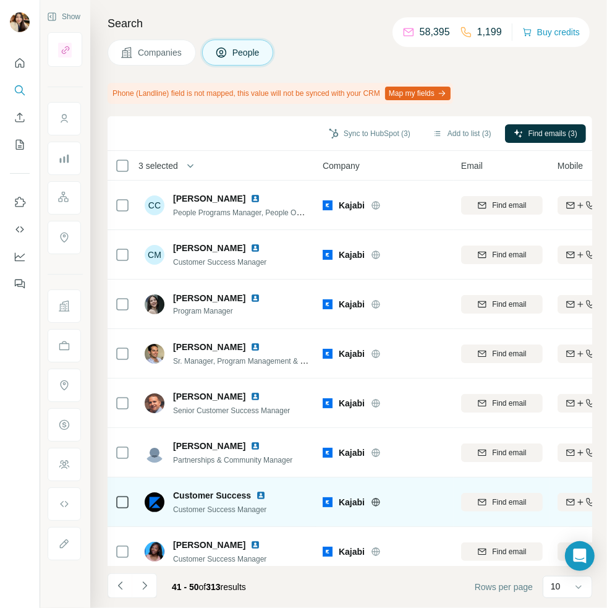
scroll to position [108, 0]
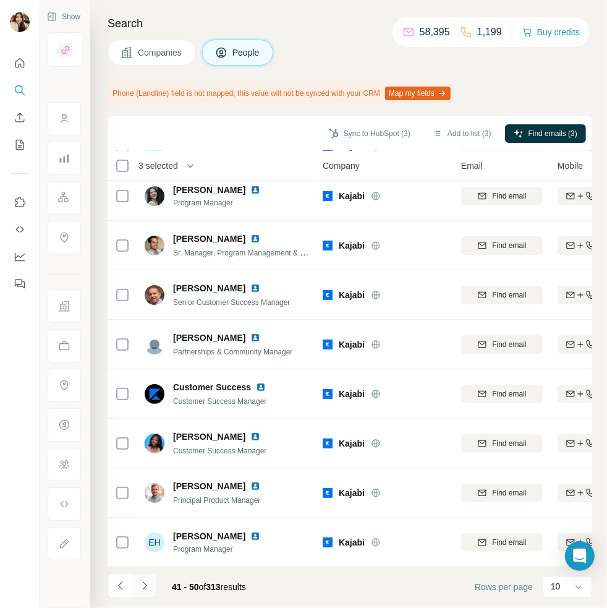
click at [146, 583] on icon "Navigate to next page" at bounding box center [144, 585] width 12 height 12
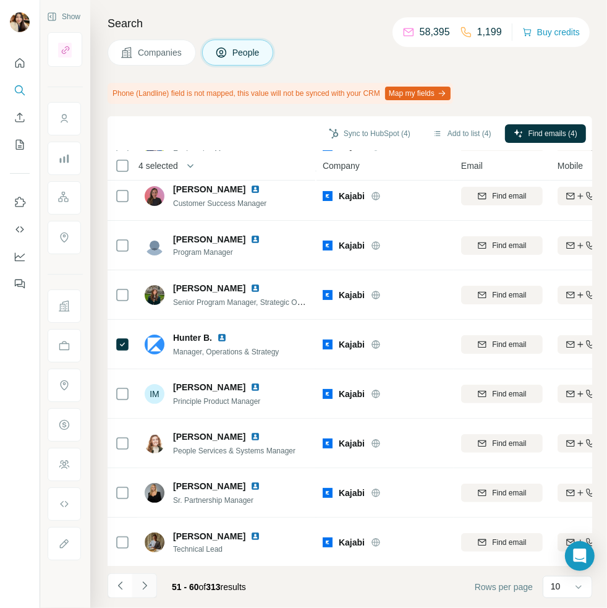
click at [142, 582] on icon "Navigate to next page" at bounding box center [144, 585] width 4 height 8
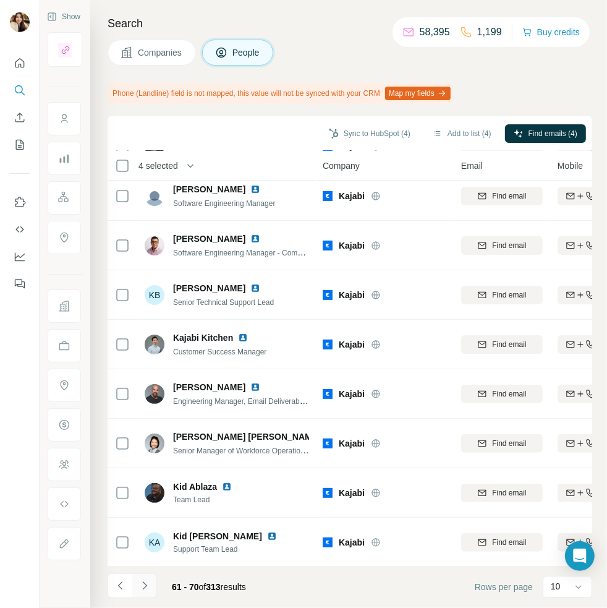
click at [143, 582] on icon "Navigate to next page" at bounding box center [144, 585] width 4 height 8
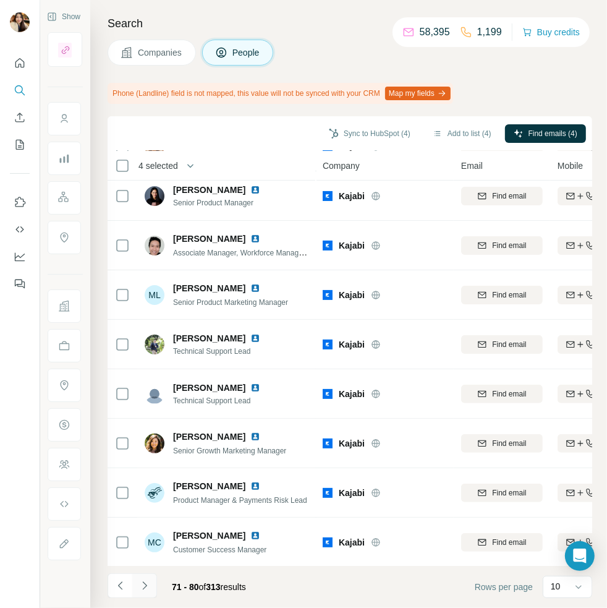
click at [141, 585] on icon "Navigate to next page" at bounding box center [144, 585] width 12 height 12
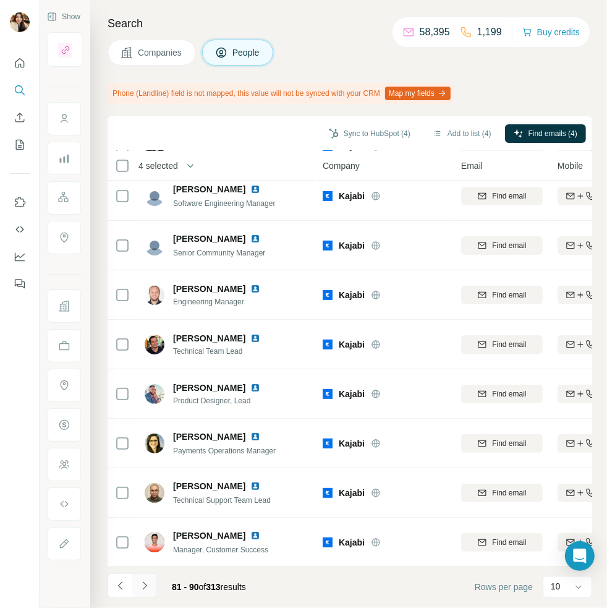
click at [143, 587] on icon "Navigate to next page" at bounding box center [144, 585] width 4 height 8
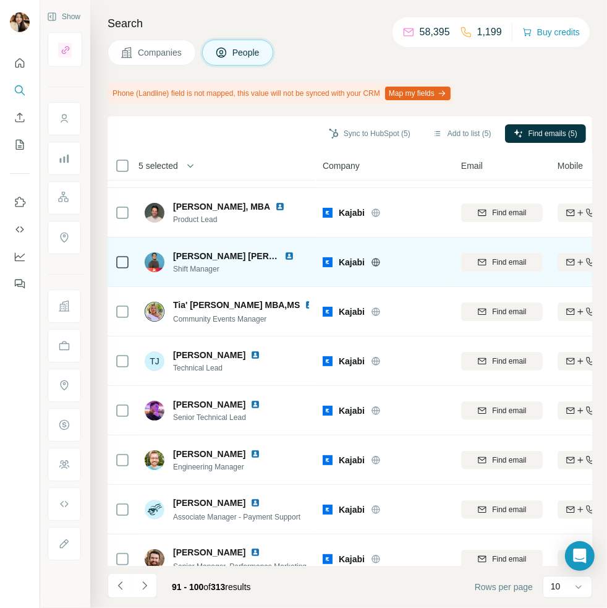
scroll to position [0, 0]
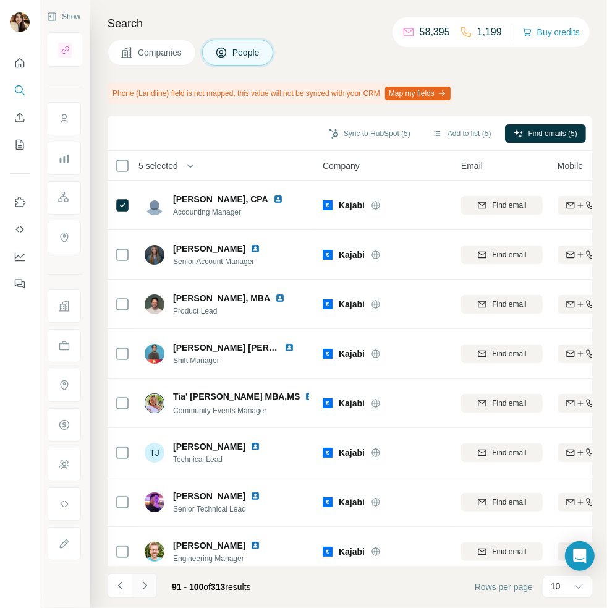
click at [141, 591] on icon "Navigate to next page" at bounding box center [144, 585] width 12 height 12
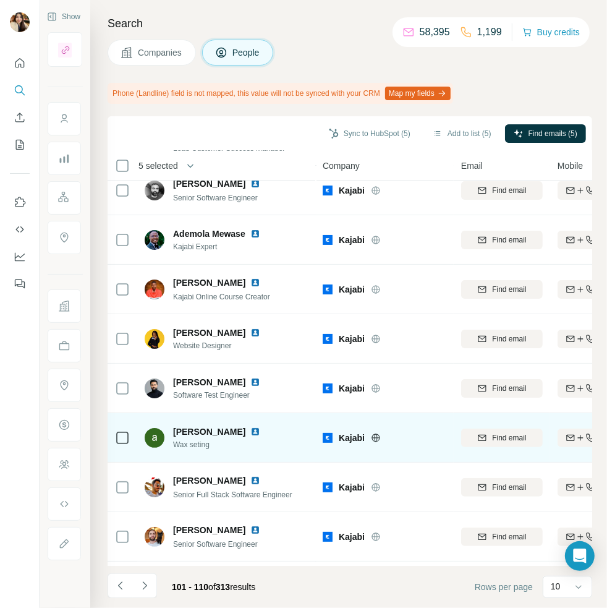
scroll to position [108, 0]
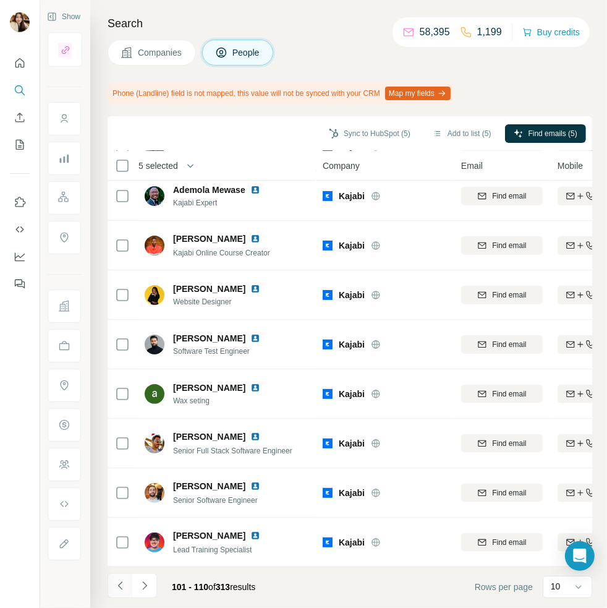
click at [121, 588] on icon "Navigate to previous page" at bounding box center [119, 585] width 4 height 8
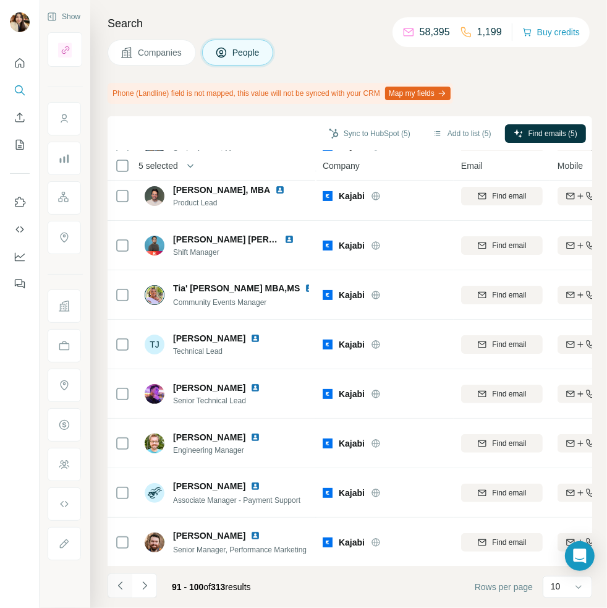
click at [121, 588] on icon "Navigate to previous page" at bounding box center [119, 585] width 4 height 8
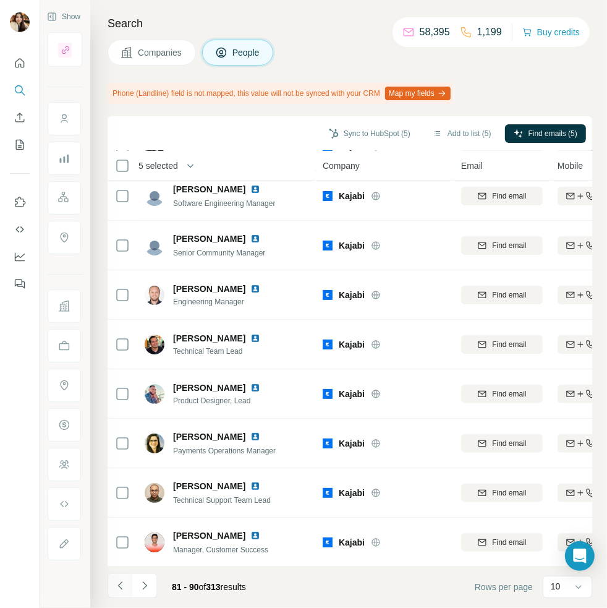
click at [121, 588] on icon "Navigate to previous page" at bounding box center [119, 585] width 4 height 8
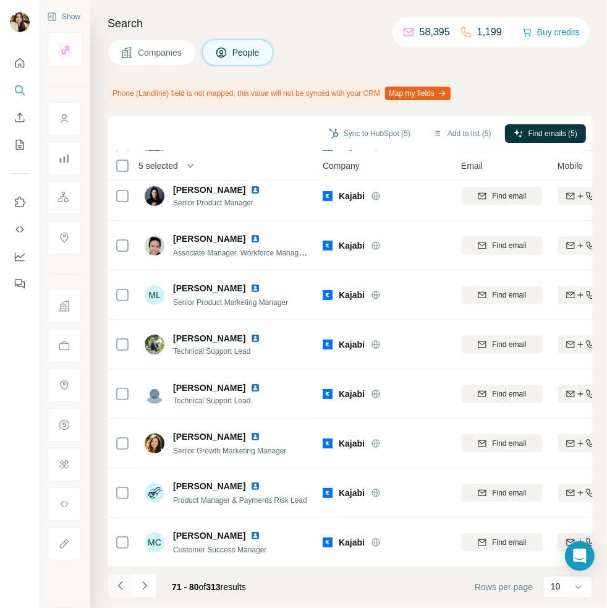
click at [121, 587] on icon "Navigate to previous page" at bounding box center [120, 585] width 12 height 12
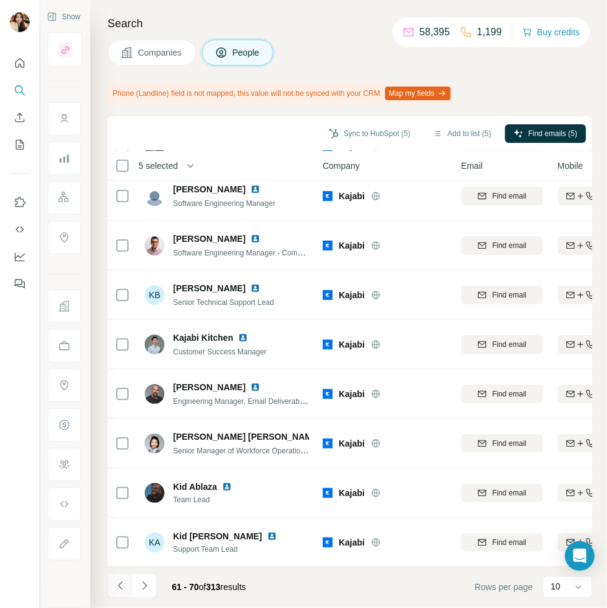
click at [121, 587] on icon "Navigate to previous page" at bounding box center [120, 585] width 12 height 12
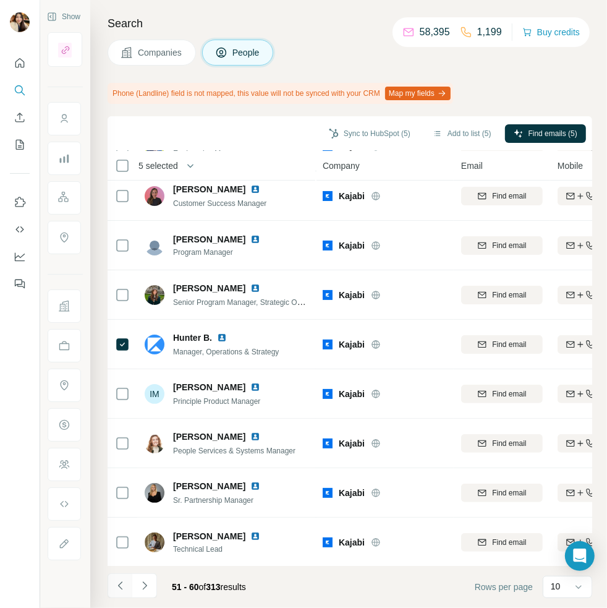
click at [121, 587] on icon "Navigate to previous page" at bounding box center [120, 585] width 12 height 12
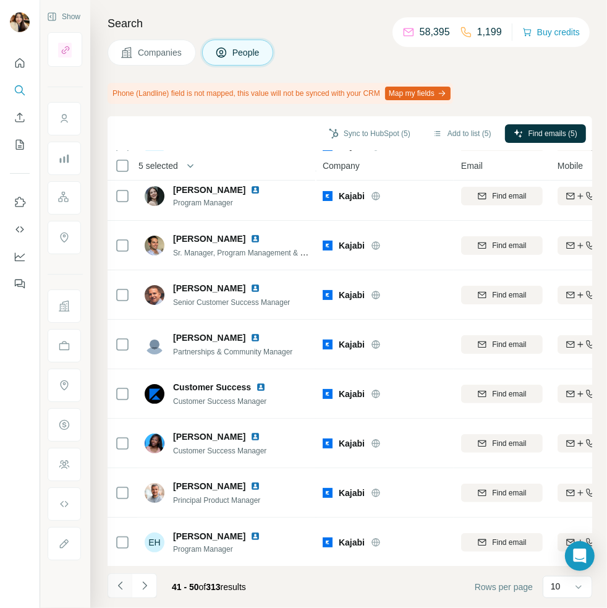
click at [121, 587] on icon "Navigate to previous page" at bounding box center [120, 585] width 12 height 12
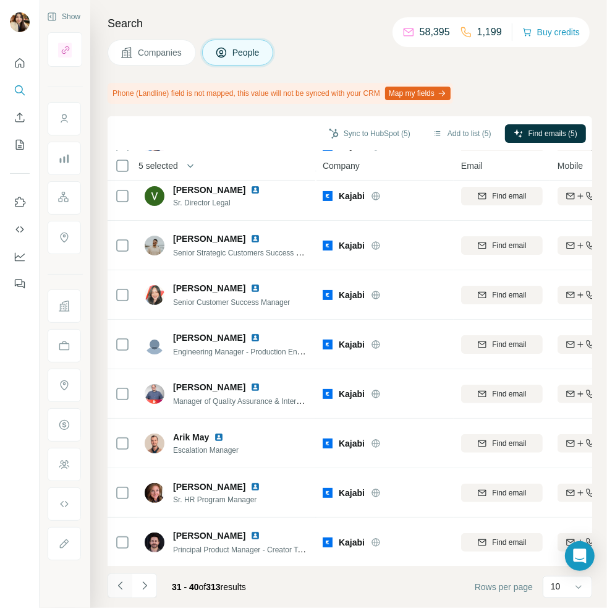
click at [121, 587] on icon "Navigate to previous page" at bounding box center [120, 585] width 12 height 12
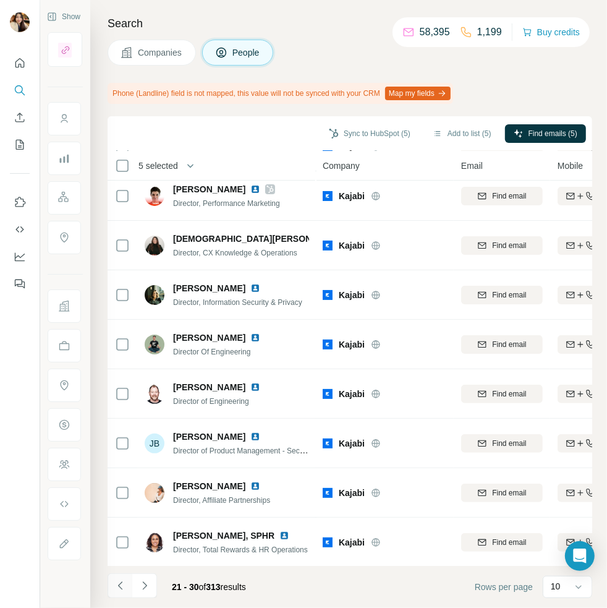
click at [121, 587] on icon "Navigate to previous page" at bounding box center [120, 585] width 12 height 12
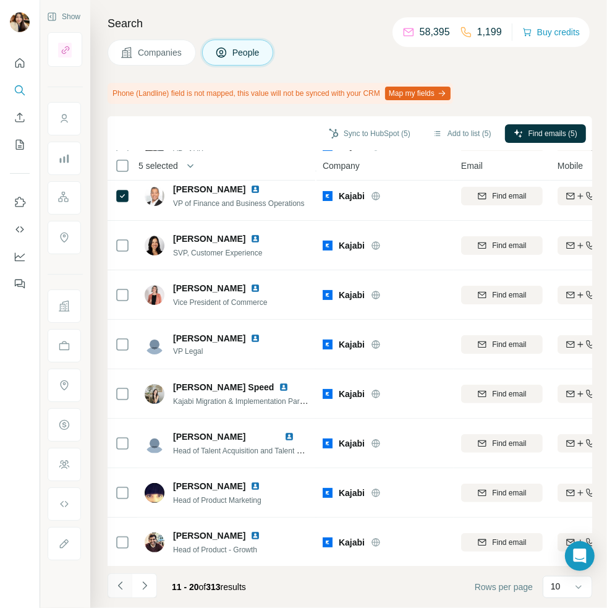
click at [121, 587] on icon "Navigate to previous page" at bounding box center [120, 585] width 12 height 12
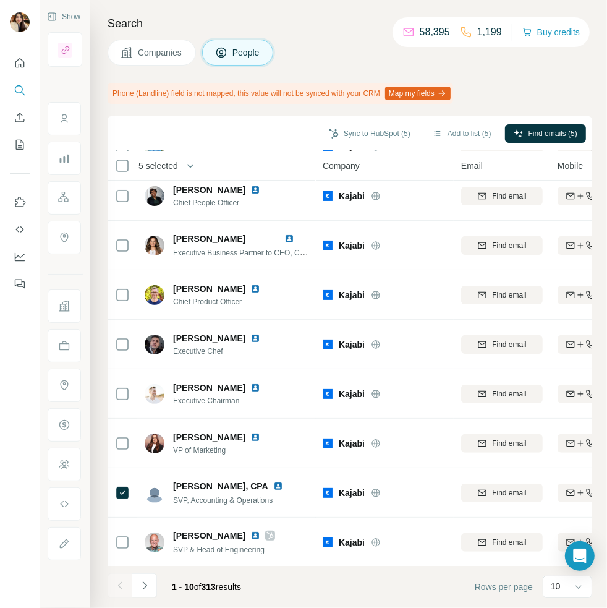
click at [121, 587] on div at bounding box center [120, 585] width 25 height 25
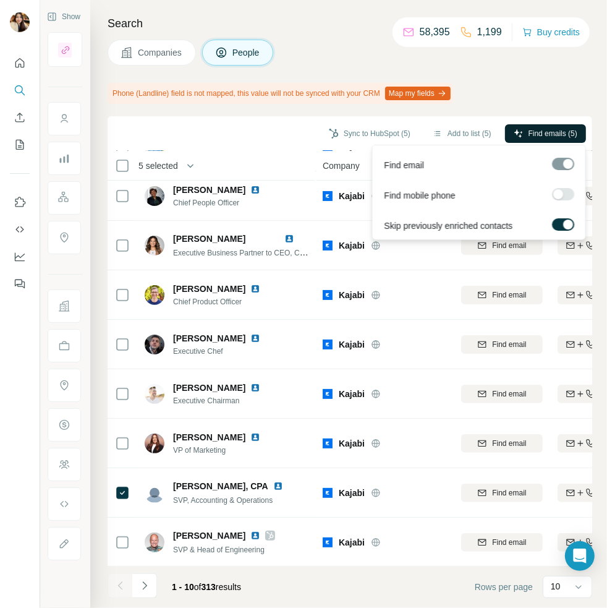
click at [558, 135] on span "Find emails (5)" at bounding box center [553, 133] width 49 height 11
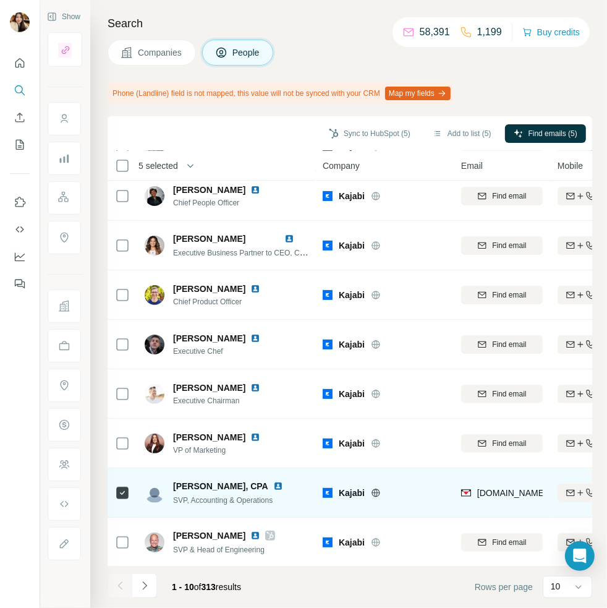
scroll to position [101, 0]
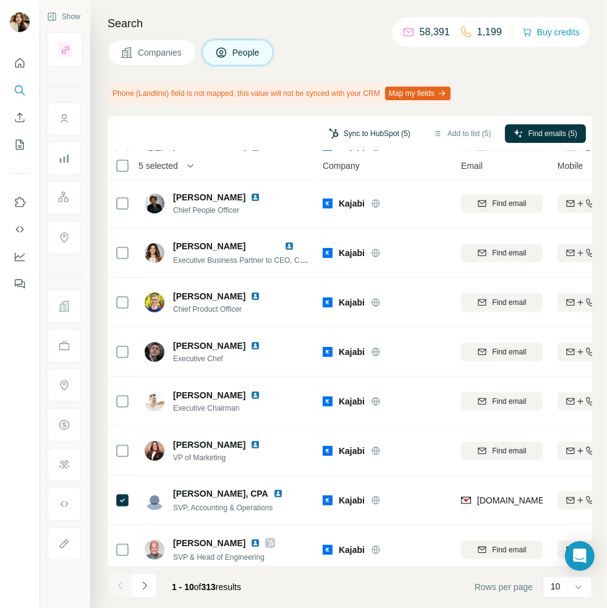
click at [374, 128] on button "Sync to HubSpot (5)" at bounding box center [369, 133] width 99 height 19
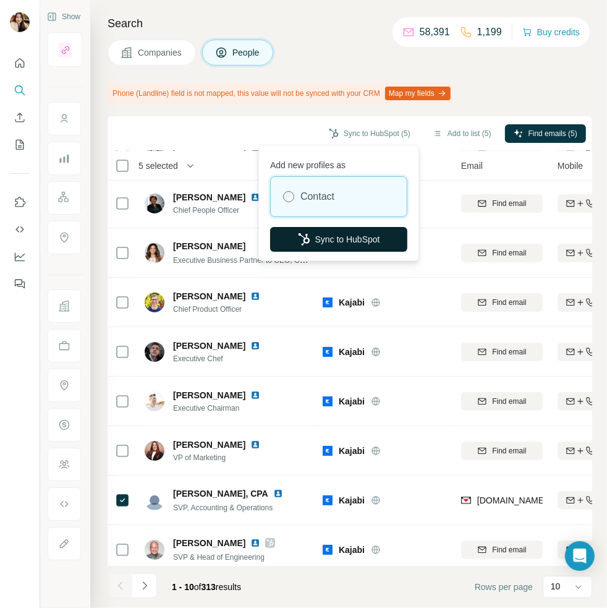
click at [347, 242] on button "Sync to HubSpot" at bounding box center [338, 239] width 137 height 25
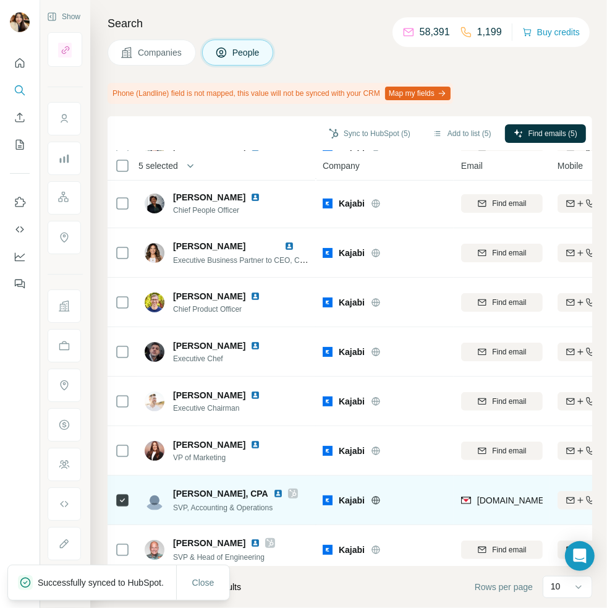
click at [289, 489] on icon at bounding box center [292, 493] width 7 height 10
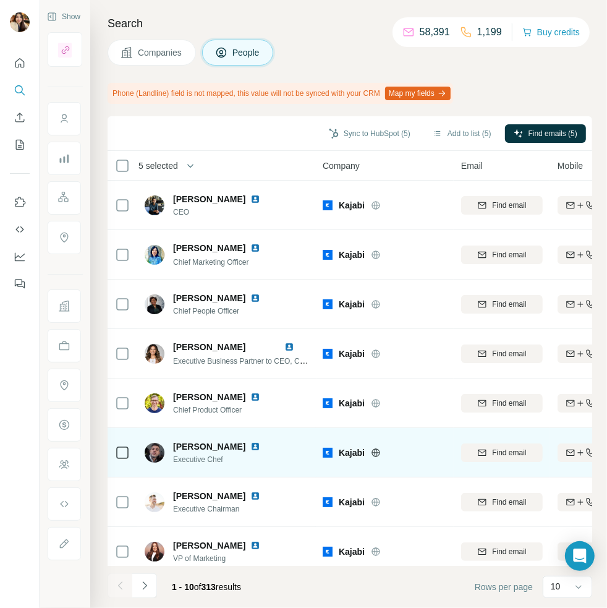
scroll to position [108, 0]
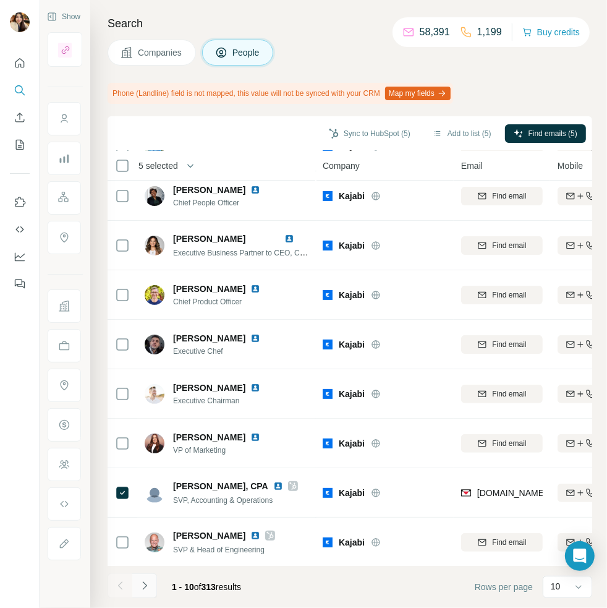
click at [143, 589] on icon "Navigate to next page" at bounding box center [144, 585] width 12 height 12
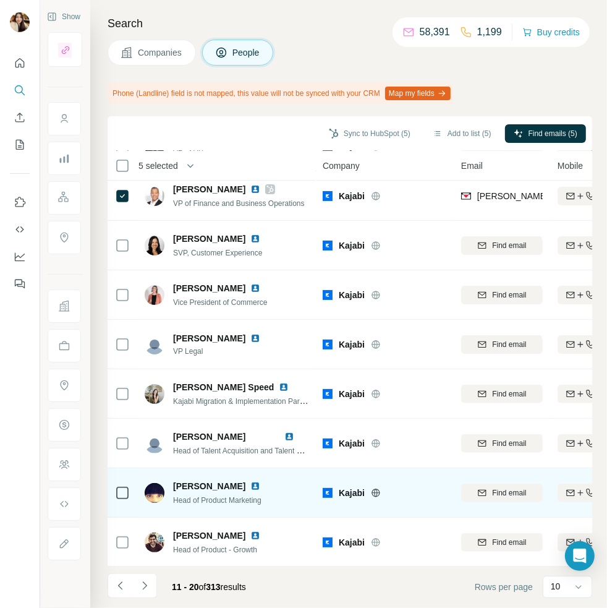
scroll to position [0, 0]
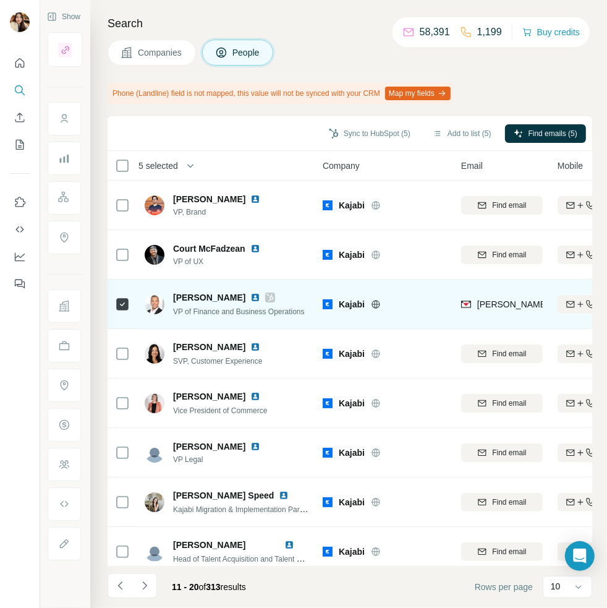
click at [266, 295] on icon at bounding box center [269, 297] width 7 height 10
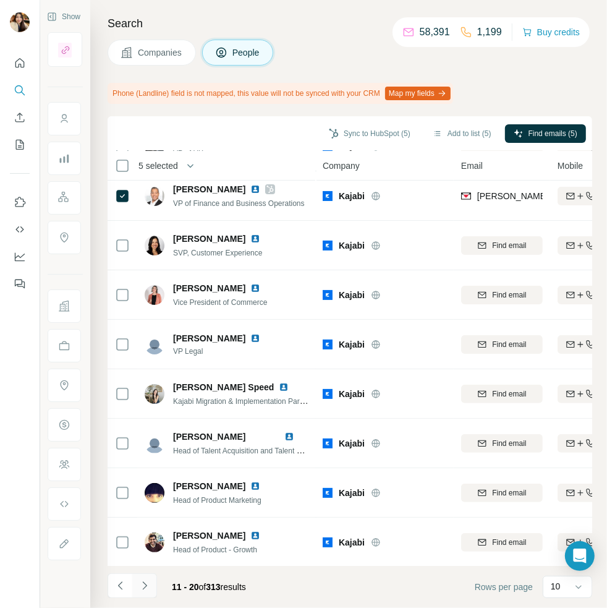
click at [140, 587] on icon "Navigate to next page" at bounding box center [144, 585] width 12 height 12
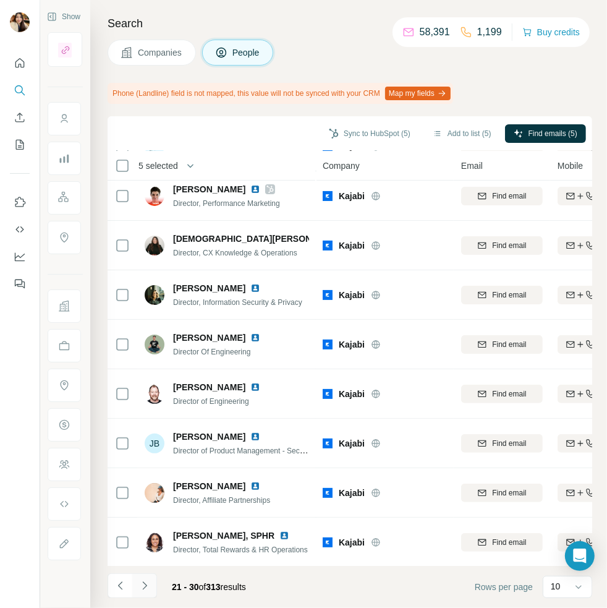
click at [145, 588] on icon "Navigate to next page" at bounding box center [144, 585] width 12 height 12
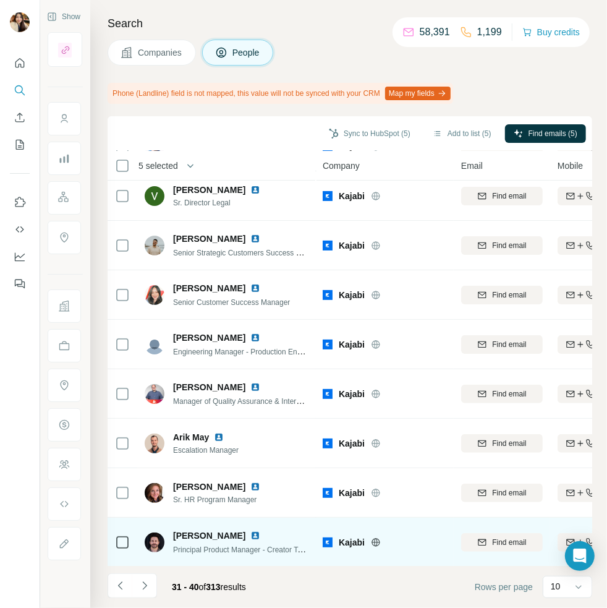
scroll to position [0, 0]
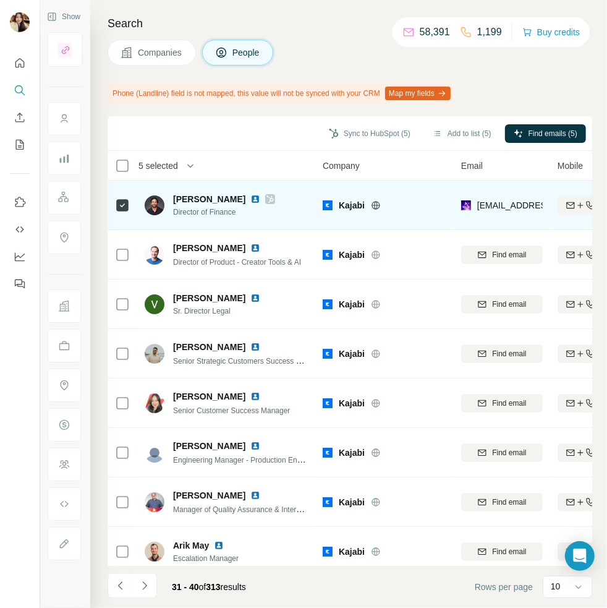
click at [266, 197] on icon at bounding box center [269, 199] width 7 height 10
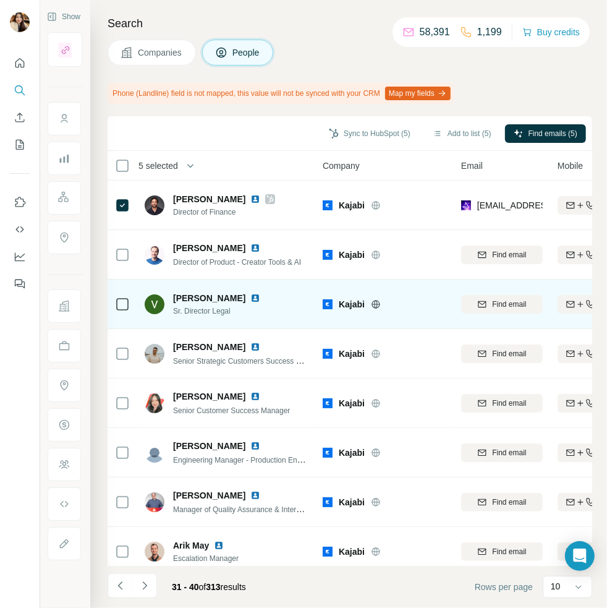
scroll to position [108, 0]
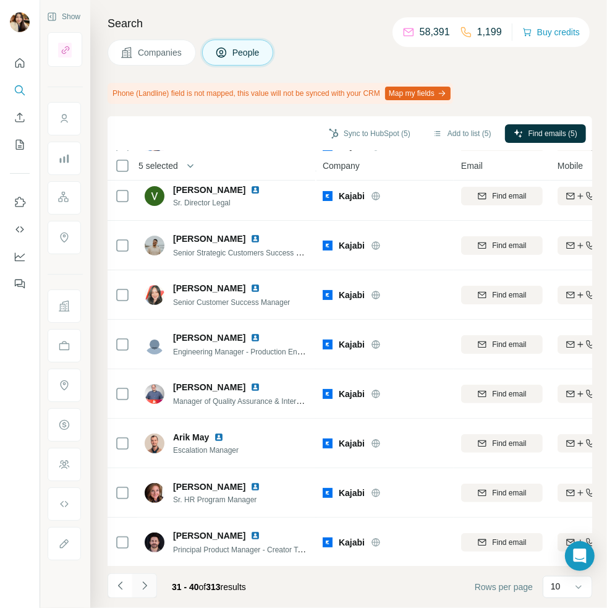
click at [146, 589] on icon "Navigate to next page" at bounding box center [144, 585] width 12 height 12
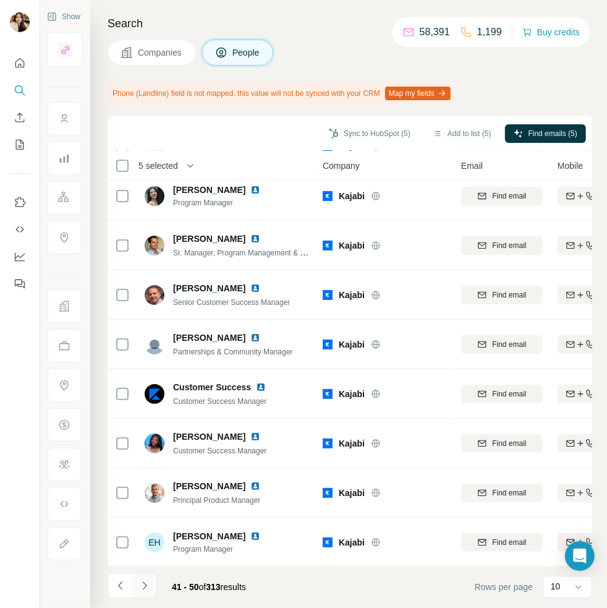
click at [141, 588] on icon "Navigate to next page" at bounding box center [144, 585] width 12 height 12
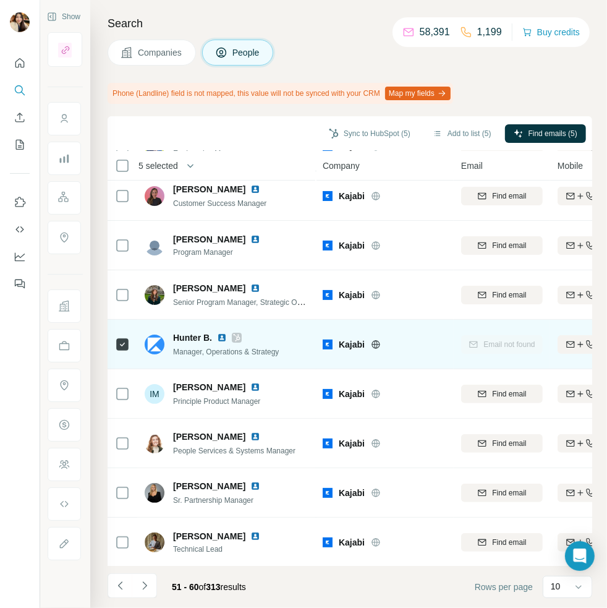
click at [237, 337] on icon at bounding box center [236, 338] width 7 height 10
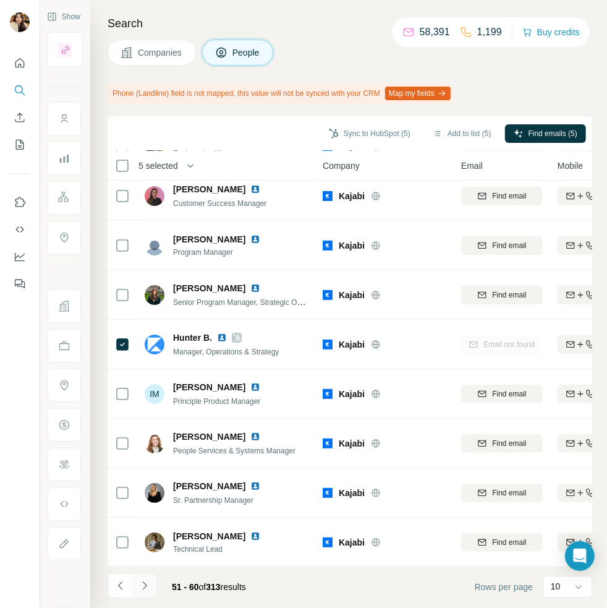
click at [148, 587] on icon "Navigate to next page" at bounding box center [144, 585] width 12 height 12
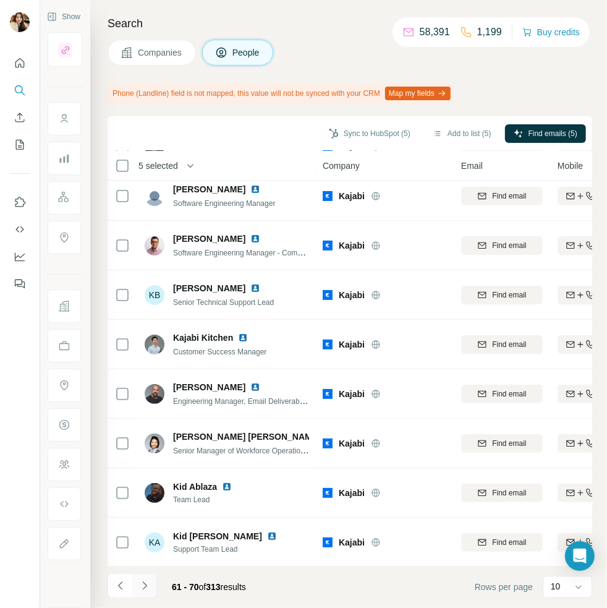
click at [148, 587] on icon "Navigate to next page" at bounding box center [144, 585] width 12 height 12
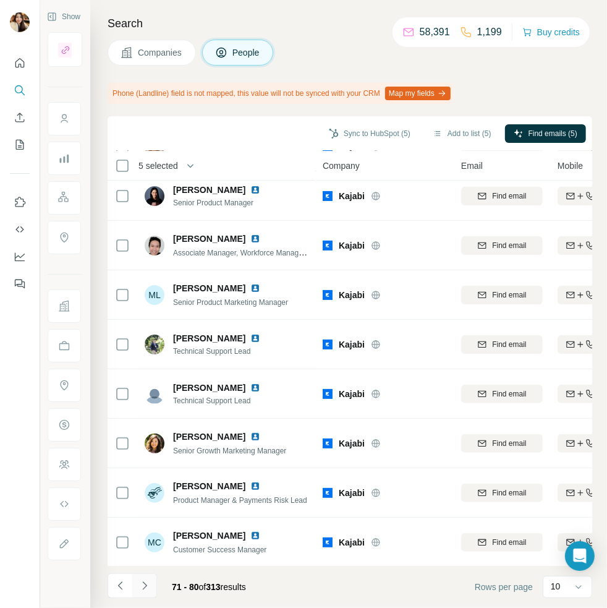
click at [142, 592] on icon "Navigate to next page" at bounding box center [144, 585] width 12 height 12
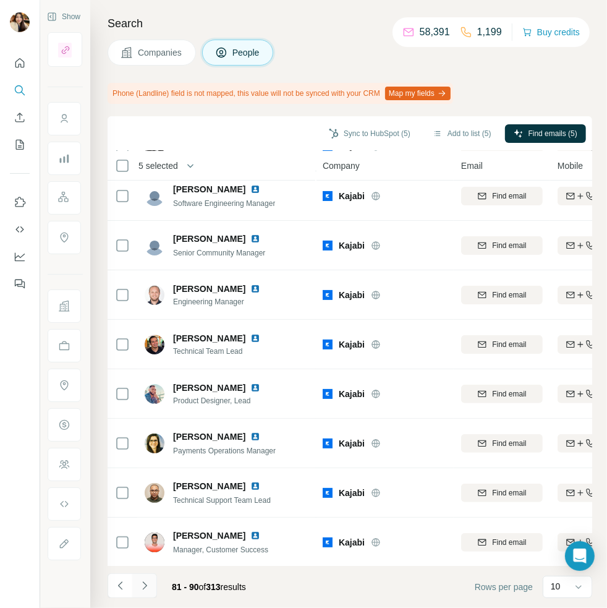
click at [145, 586] on icon "Navigate to next page" at bounding box center [144, 585] width 12 height 12
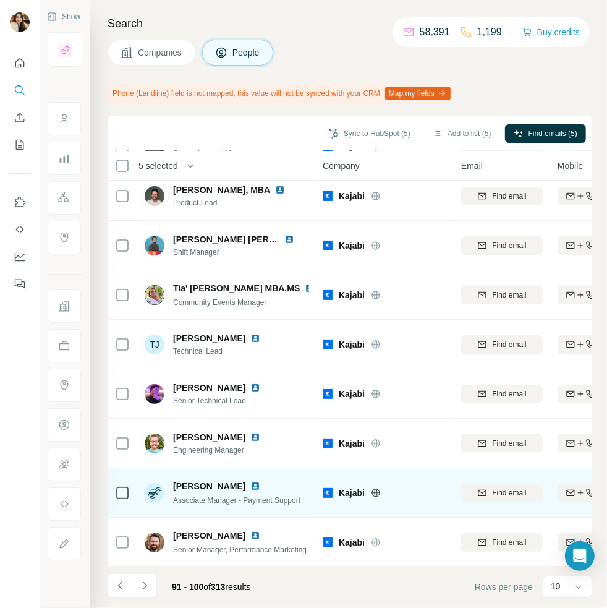
scroll to position [0, 0]
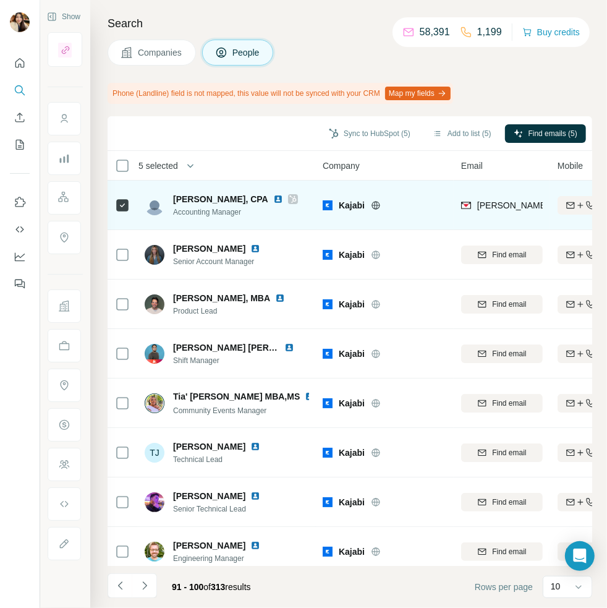
click at [289, 198] on icon at bounding box center [292, 199] width 7 height 10
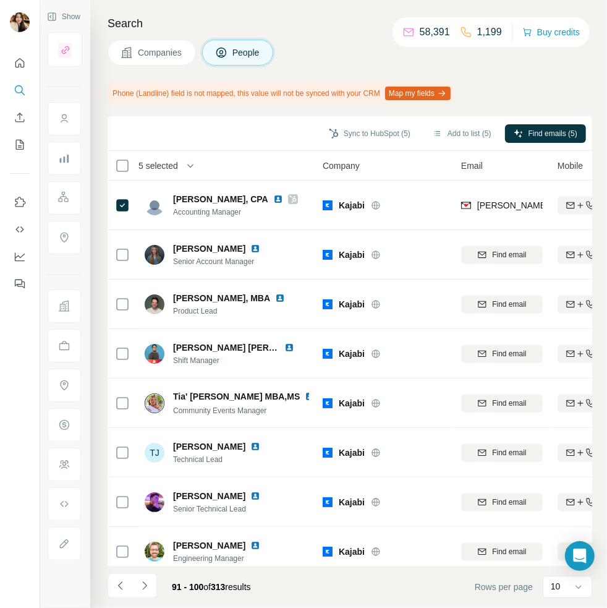
click at [124, 156] on th "5 selected" at bounding box center [207, 166] width 198 height 30
click at [122, 172] on icon at bounding box center [122, 165] width 15 height 15
click at [155, 48] on span "Companies" at bounding box center [160, 52] width 45 height 12
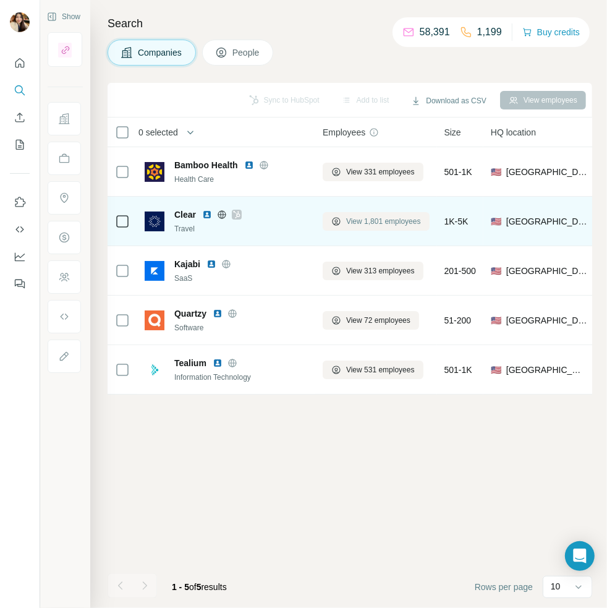
click at [375, 221] on span "View 1,801 employees" at bounding box center [383, 221] width 75 height 11
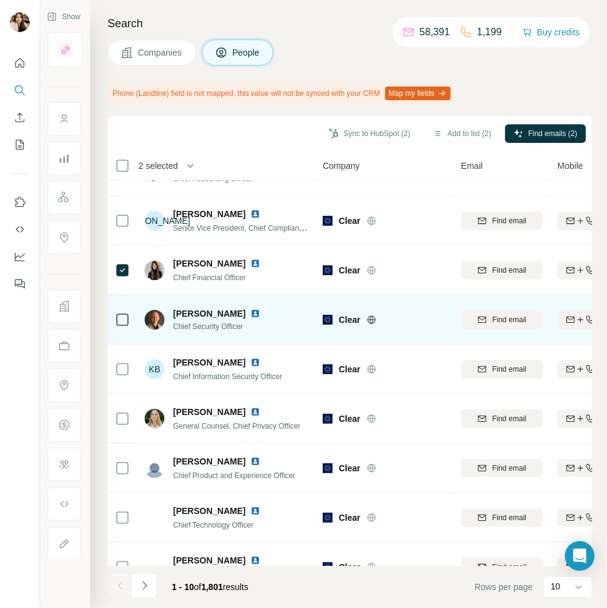
scroll to position [108, 0]
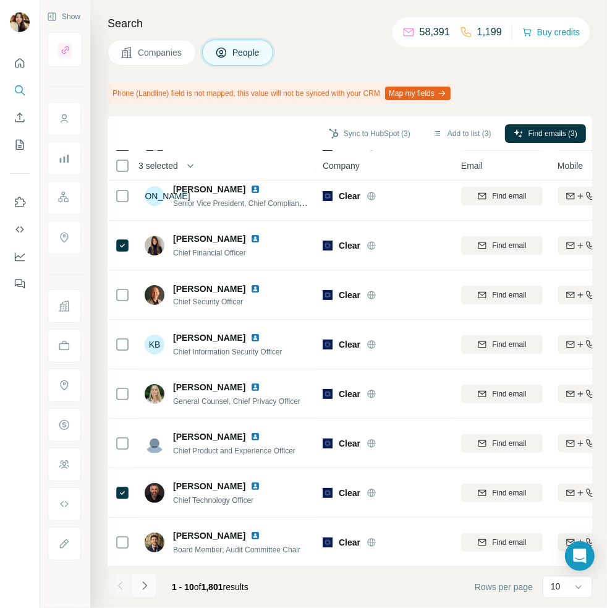
click at [142, 583] on icon "Navigate to next page" at bounding box center [144, 585] width 12 height 12
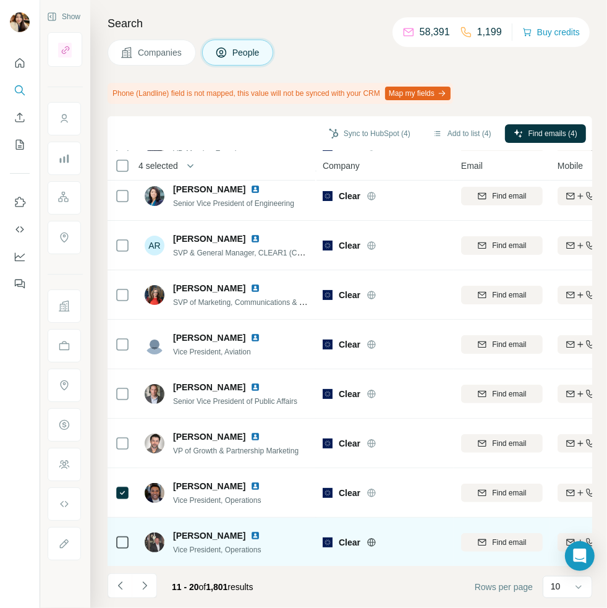
click at [113, 537] on td at bounding box center [123, 541] width 30 height 49
click at [113, 538] on td at bounding box center [123, 541] width 30 height 49
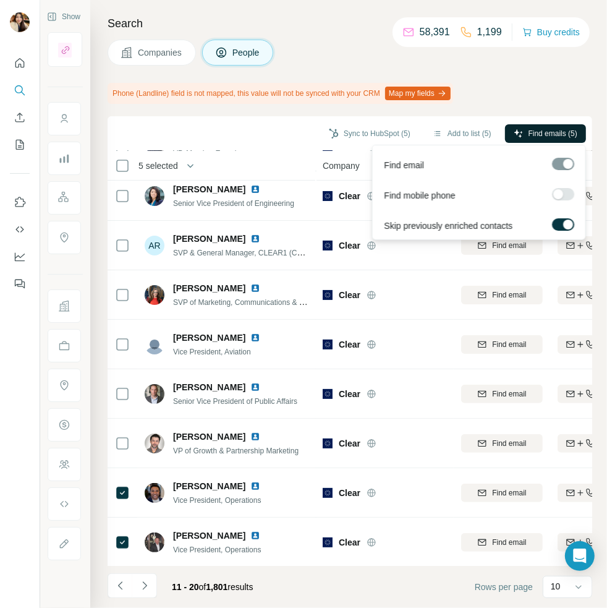
click at [533, 128] on span "Find emails (5)" at bounding box center [553, 133] width 49 height 11
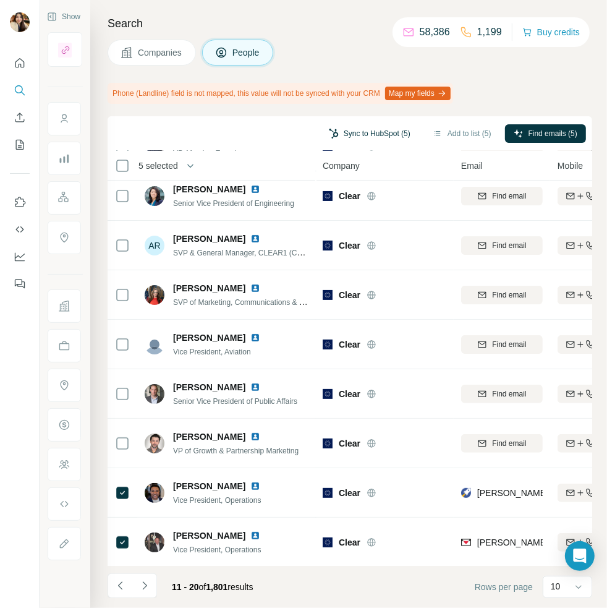
click at [367, 133] on button "Sync to HubSpot (5)" at bounding box center [369, 133] width 99 height 19
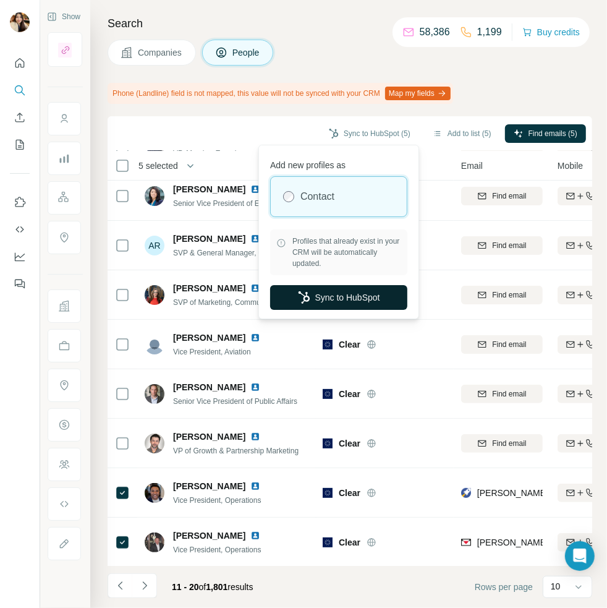
click at [351, 299] on button "Sync to HubSpot" at bounding box center [338, 297] width 137 height 25
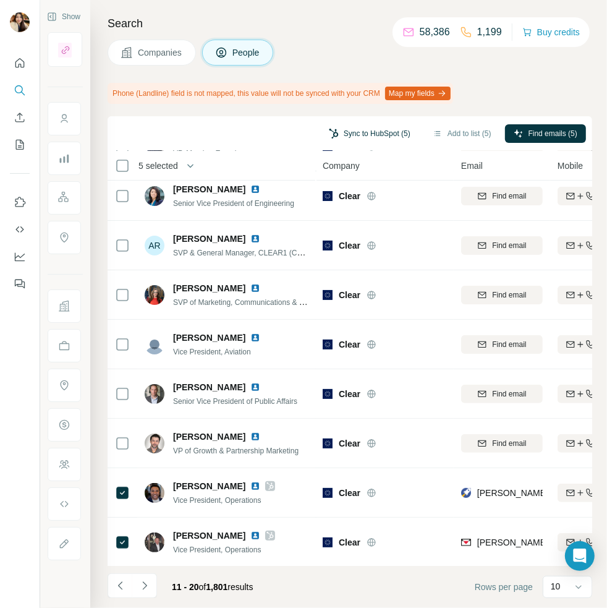
click at [386, 138] on button "Sync to HubSpot (5)" at bounding box center [369, 133] width 99 height 19
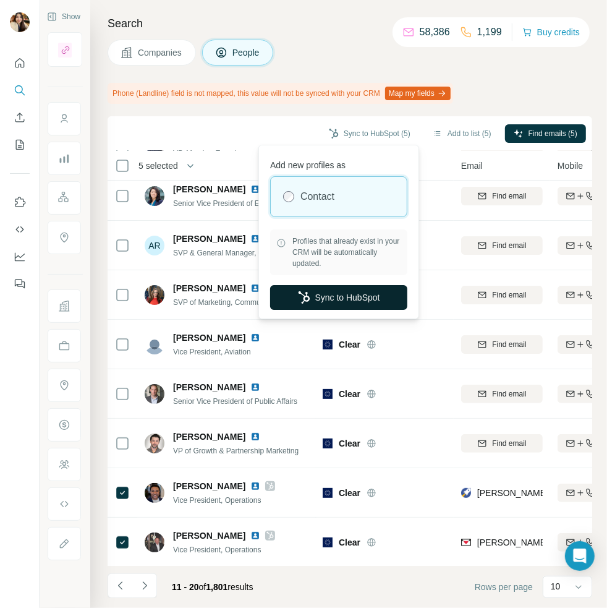
click at [360, 297] on button "Sync to HubSpot" at bounding box center [338, 297] width 137 height 25
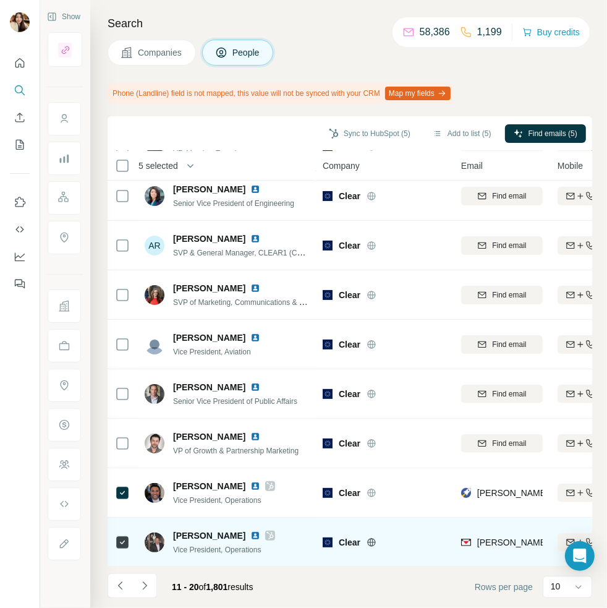
click at [273, 530] on icon at bounding box center [269, 535] width 7 height 10
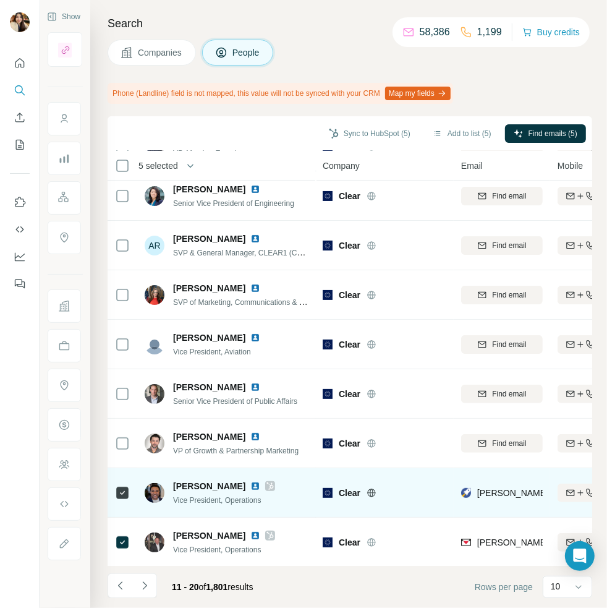
click at [267, 481] on icon at bounding box center [269, 486] width 7 height 10
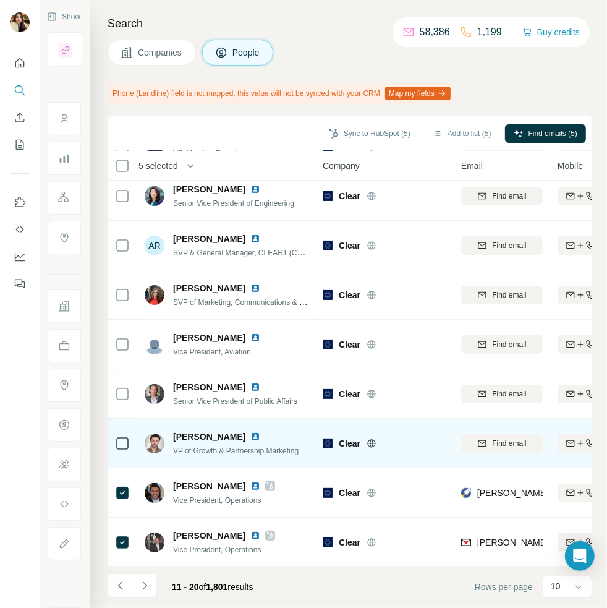
scroll to position [0, 0]
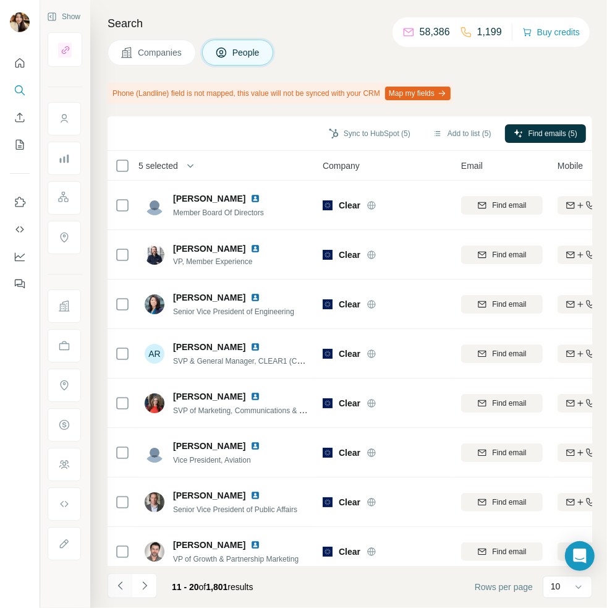
click at [117, 589] on icon "Navigate to previous page" at bounding box center [120, 585] width 12 height 12
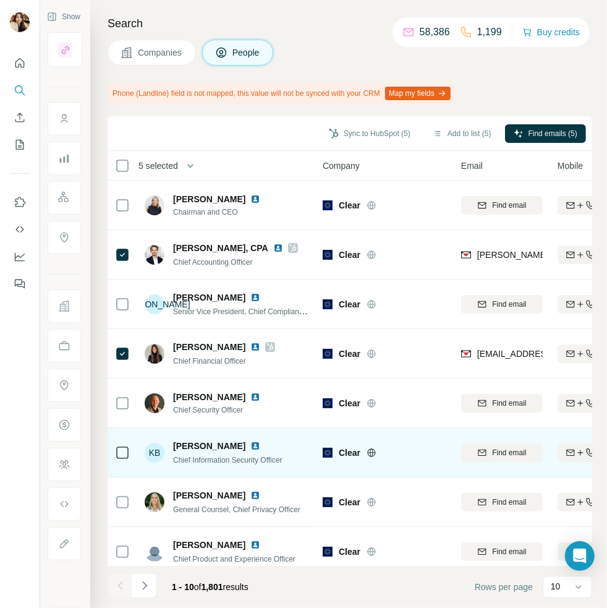
scroll to position [108, 0]
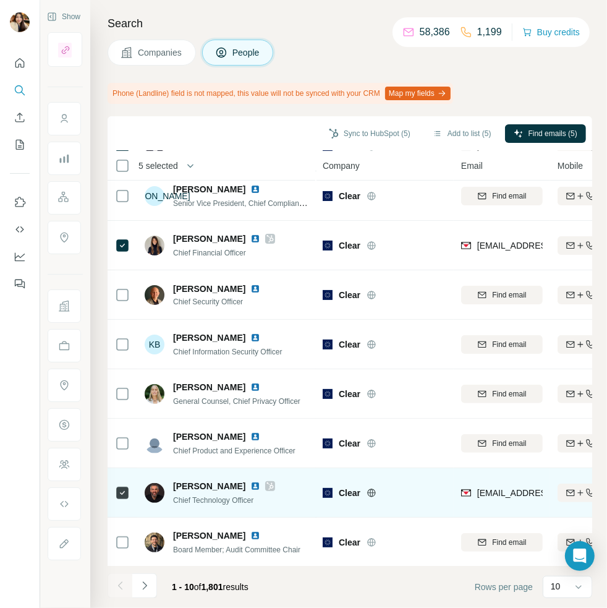
click at [266, 485] on icon at bounding box center [269, 486] width 7 height 10
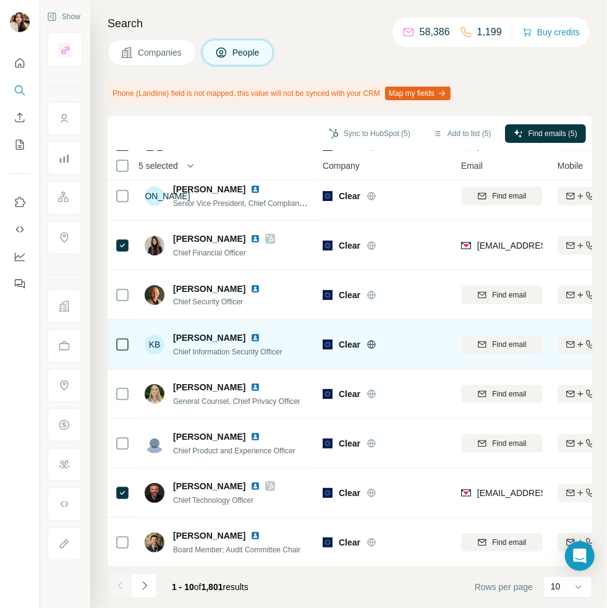
scroll to position [0, 0]
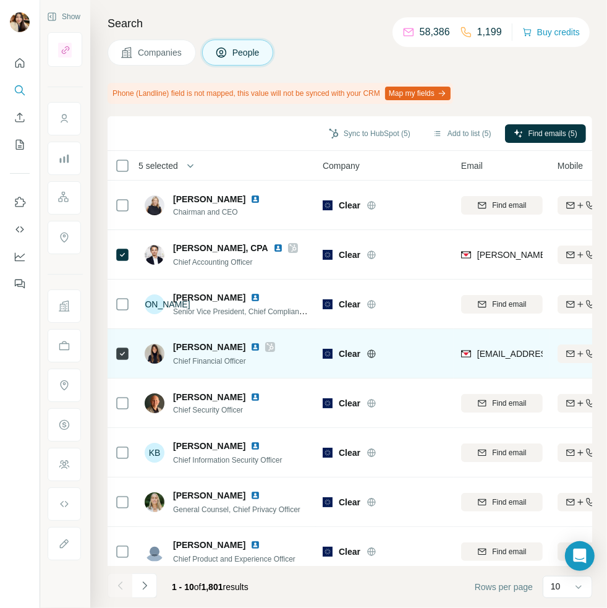
click at [267, 346] on icon at bounding box center [270, 346] width 7 height 7
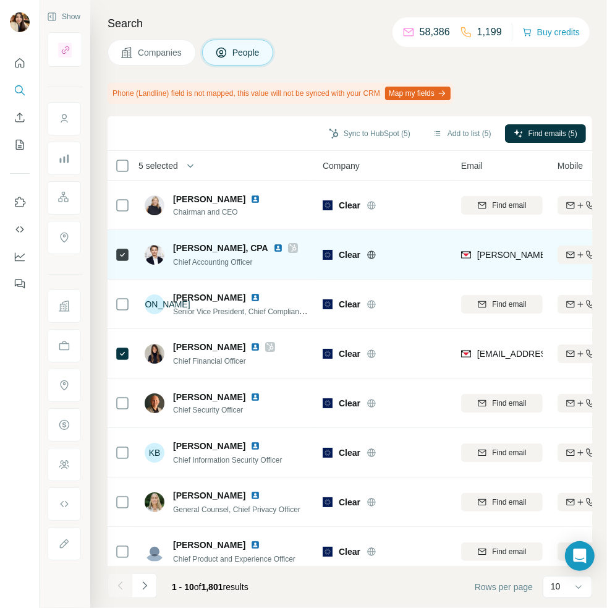
click at [289, 244] on icon at bounding box center [292, 247] width 7 height 7
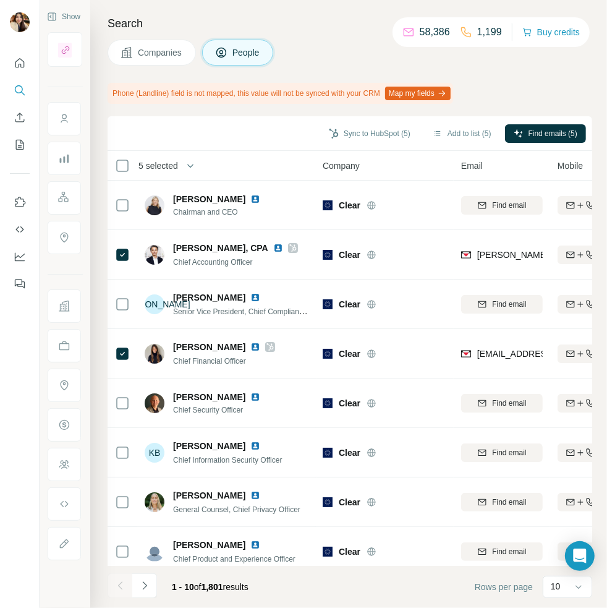
click at [202, 108] on div "Search Companies People Phone (Landline) field is not mapped, this value will n…" at bounding box center [348, 304] width 517 height 608
click at [174, 61] on button "Companies" at bounding box center [152, 53] width 88 height 26
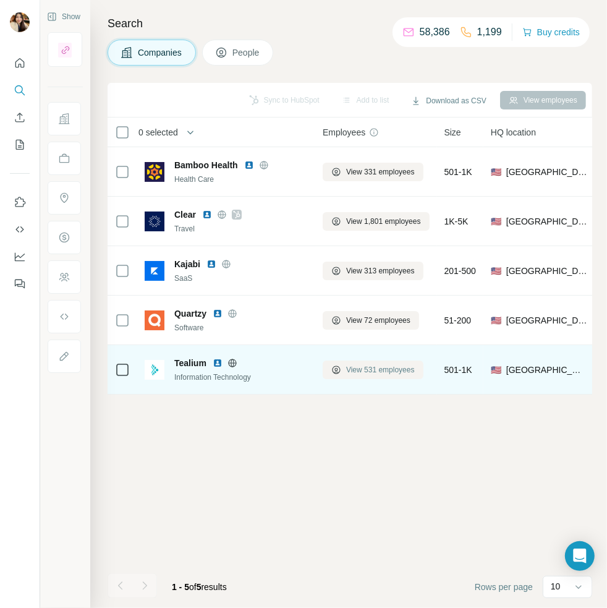
click at [362, 367] on span "View 531 employees" at bounding box center [380, 369] width 69 height 11
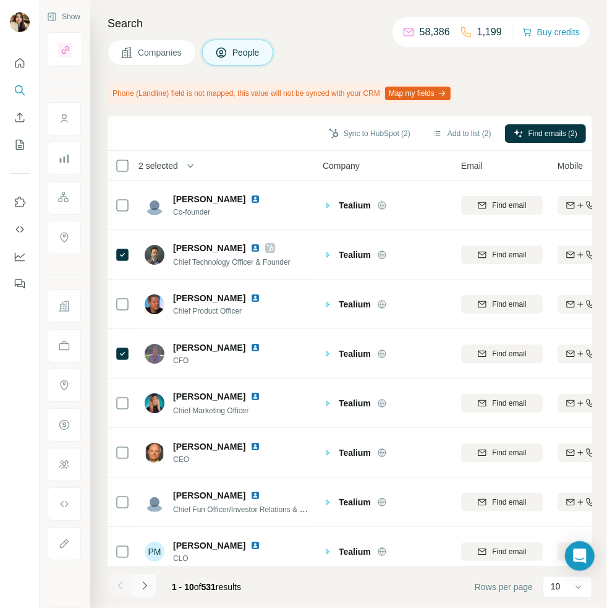
click at [146, 580] on icon "Navigate to next page" at bounding box center [144, 585] width 12 height 12
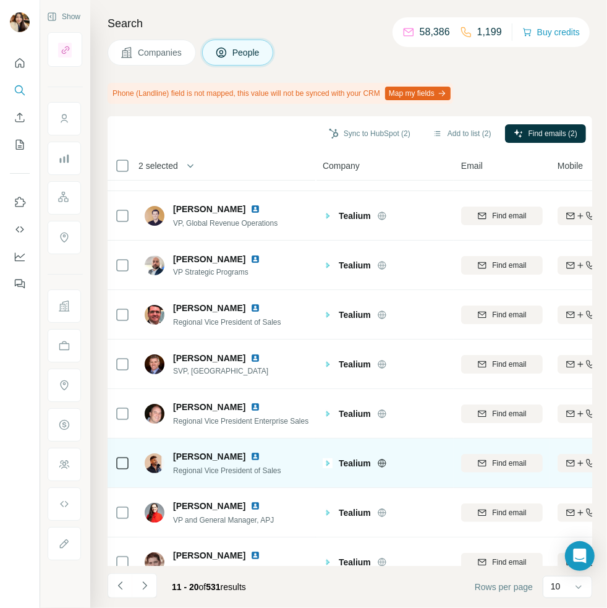
scroll to position [108, 0]
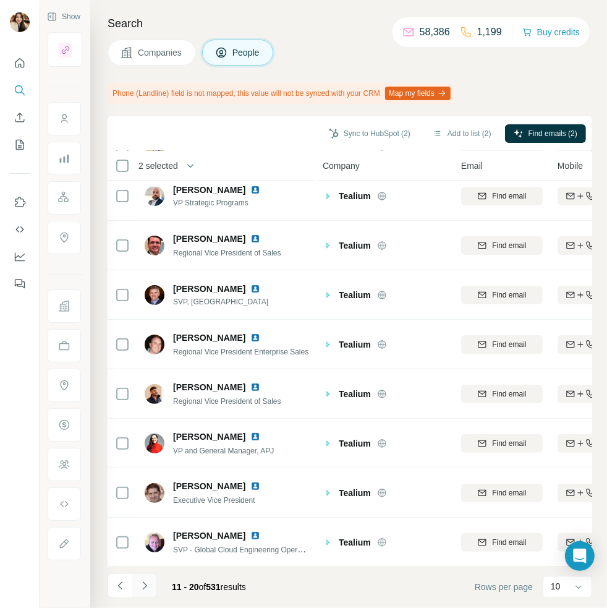
click at [147, 588] on icon "Navigate to next page" at bounding box center [144, 585] width 12 height 12
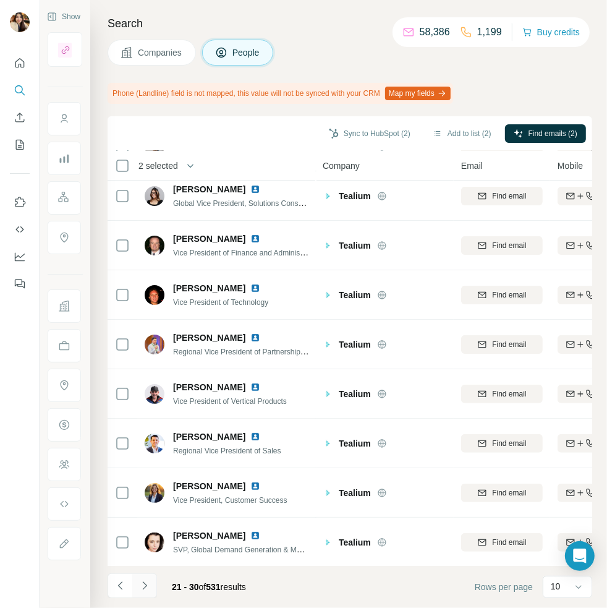
click at [140, 590] on icon "Navigate to next page" at bounding box center [144, 585] width 12 height 12
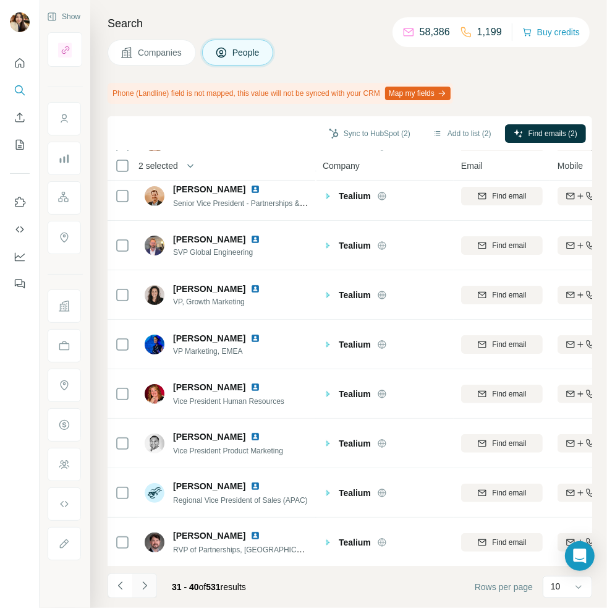
click at [138, 594] on button "Navigate to next page" at bounding box center [144, 585] width 25 height 25
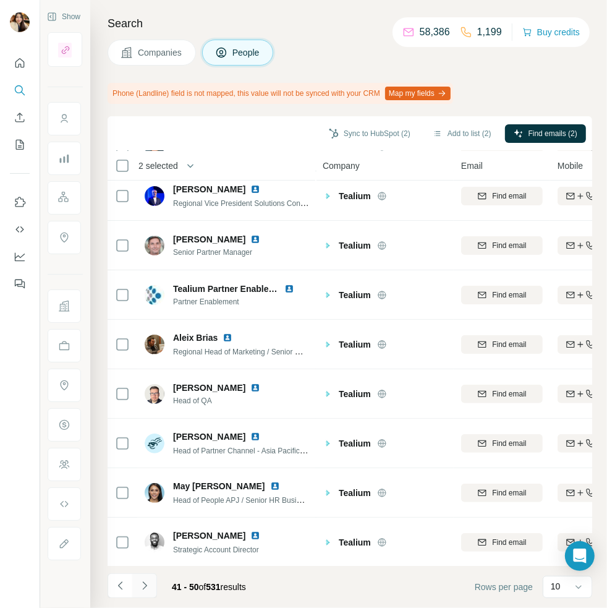
click at [147, 584] on icon "Navigate to next page" at bounding box center [144, 585] width 12 height 12
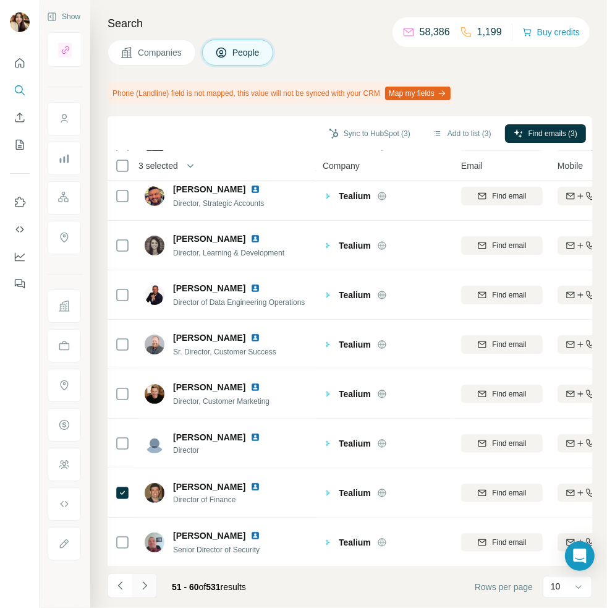
click at [137, 587] on button "Navigate to next page" at bounding box center [144, 585] width 25 height 25
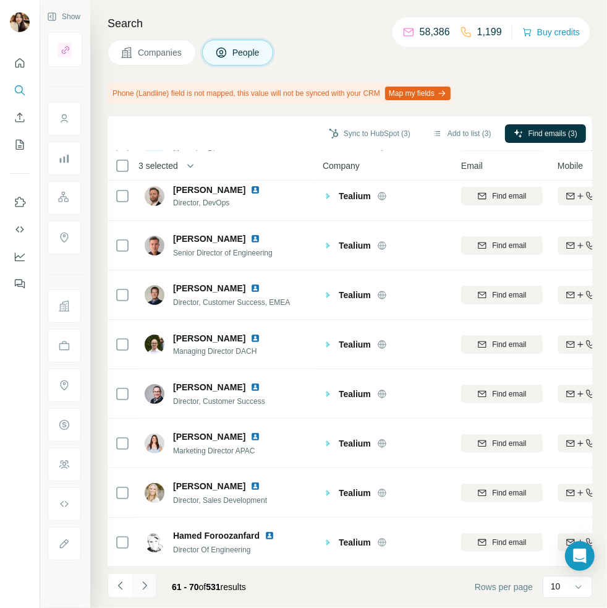
click at [140, 587] on icon "Navigate to next page" at bounding box center [144, 585] width 12 height 12
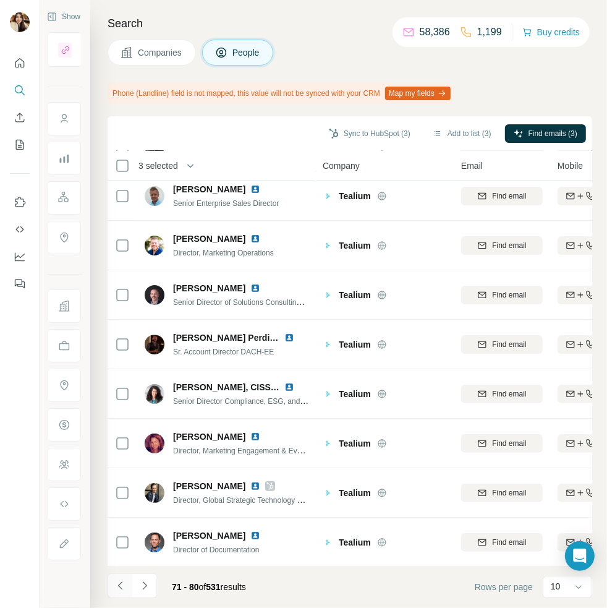
click at [119, 589] on icon "Navigate to previous page" at bounding box center [120, 585] width 12 height 12
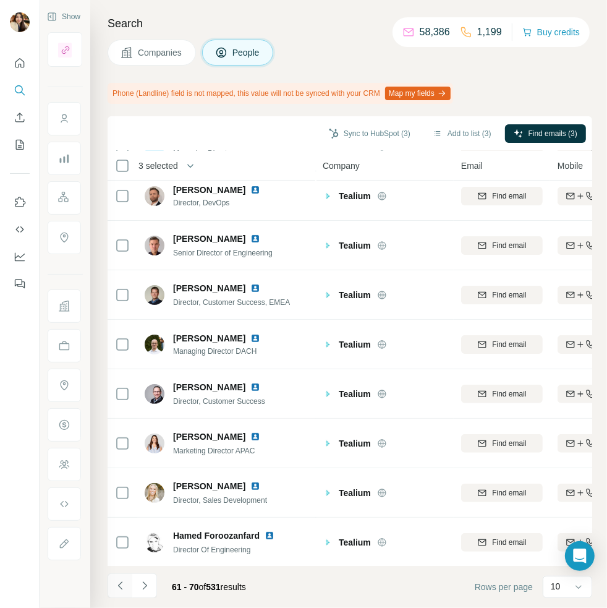
click at [119, 589] on icon "Navigate to previous page" at bounding box center [120, 585] width 12 height 12
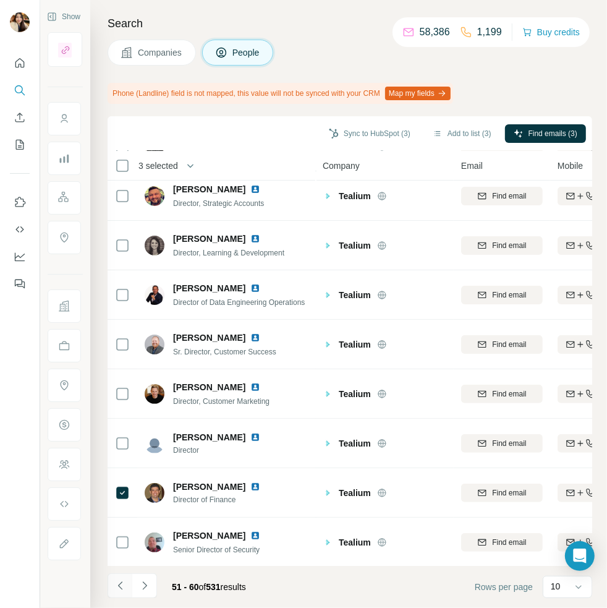
click at [119, 589] on icon "Navigate to previous page" at bounding box center [120, 585] width 12 height 12
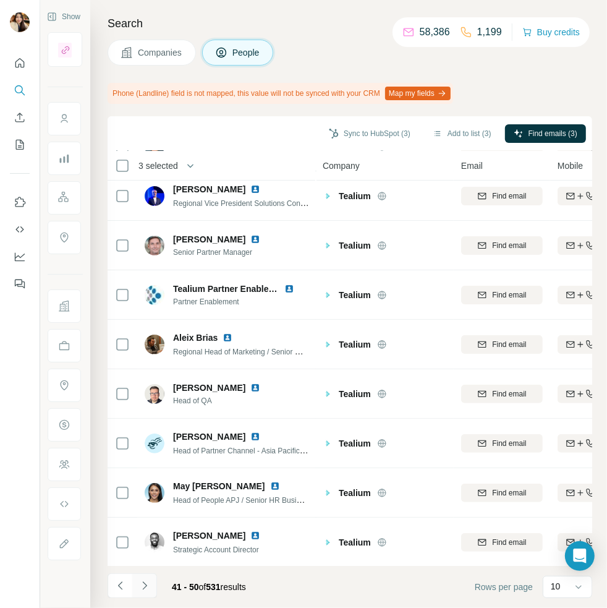
click at [150, 592] on button "Navigate to next page" at bounding box center [144, 585] width 25 height 25
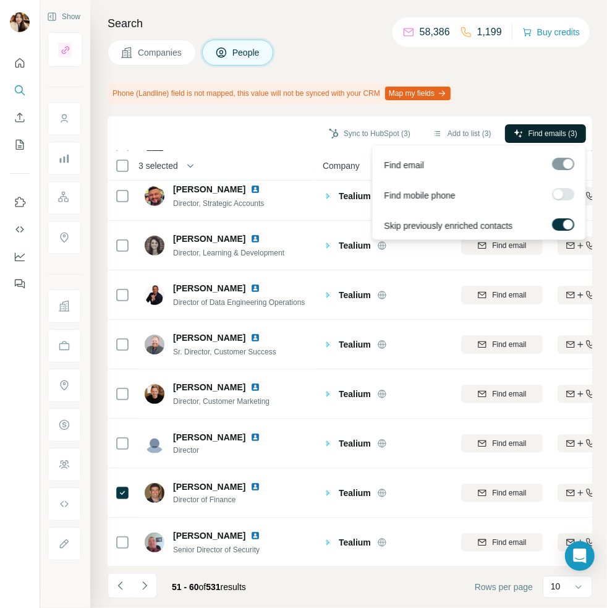
click at [543, 138] on button "Find emails (3)" at bounding box center [545, 133] width 81 height 19
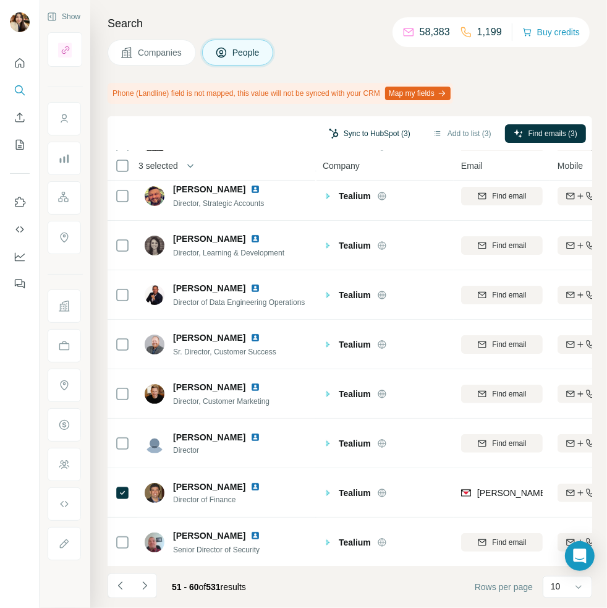
click at [374, 134] on button "Sync to HubSpot (3)" at bounding box center [369, 133] width 99 height 19
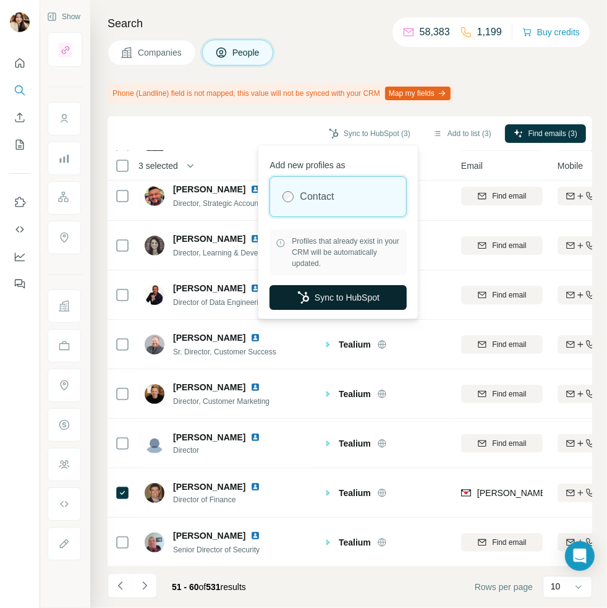
click at [362, 291] on button "Sync to HubSpot" at bounding box center [338, 297] width 137 height 25
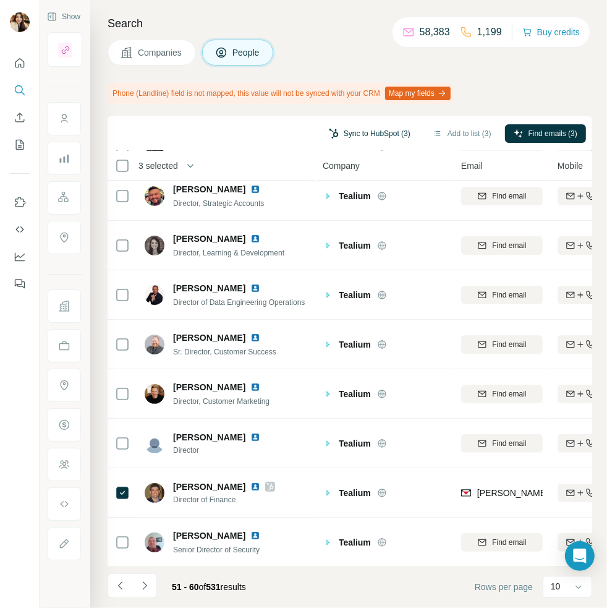
click at [362, 132] on button "Sync to HubSpot (3)" at bounding box center [369, 133] width 99 height 19
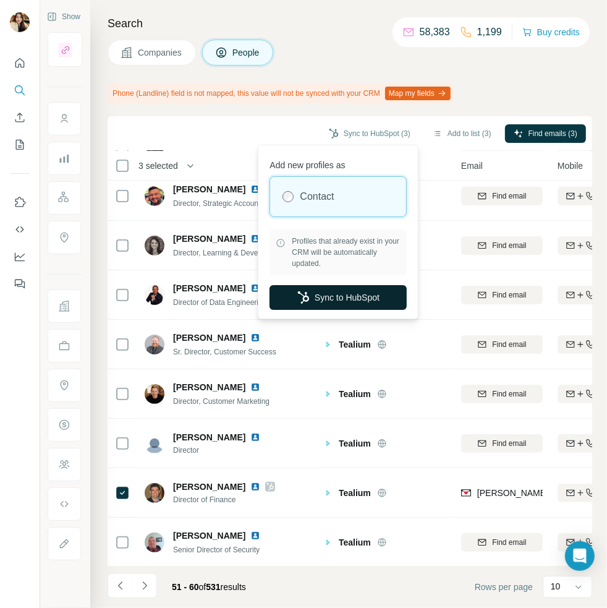
click at [340, 297] on button "Sync to HubSpot" at bounding box center [338, 297] width 137 height 25
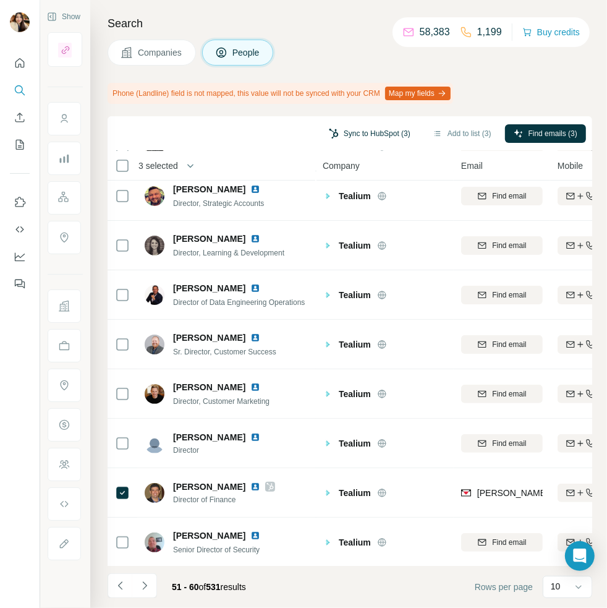
click at [362, 137] on button "Sync to HubSpot (3)" at bounding box center [369, 133] width 99 height 19
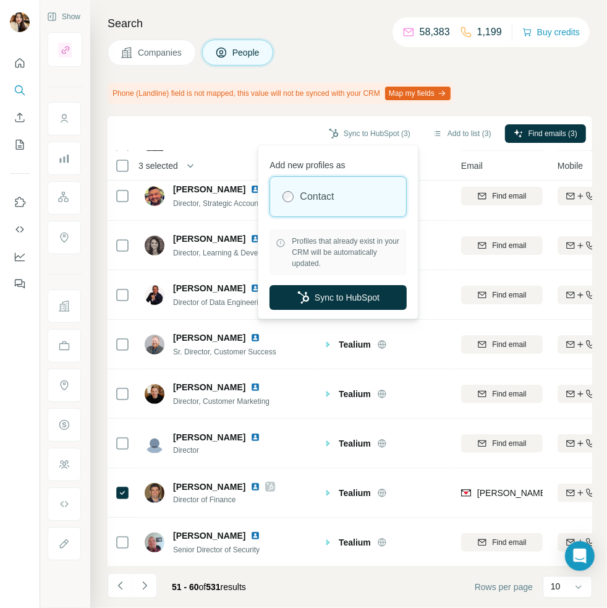
click at [338, 312] on div "Add new profiles as Contact Profiles that already exist in your CRM will be aut…" at bounding box center [338, 232] width 155 height 168
click at [338, 299] on button "Sync to HubSpot" at bounding box center [338, 297] width 137 height 25
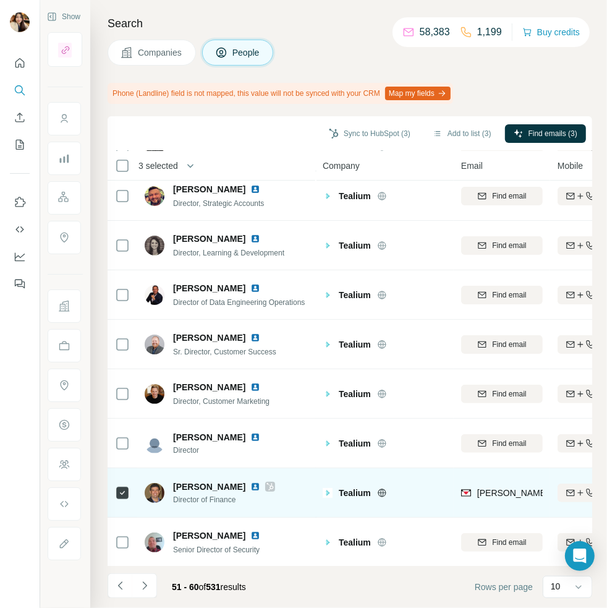
click at [267, 485] on icon at bounding box center [270, 486] width 7 height 7
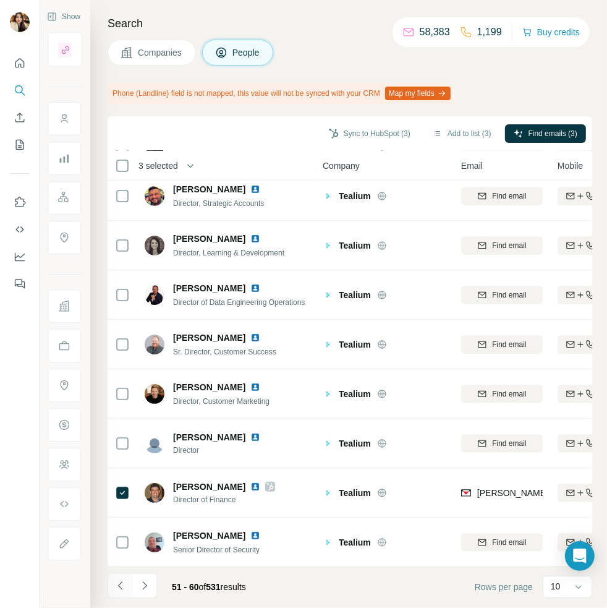
click at [115, 590] on icon "Navigate to previous page" at bounding box center [120, 585] width 12 height 12
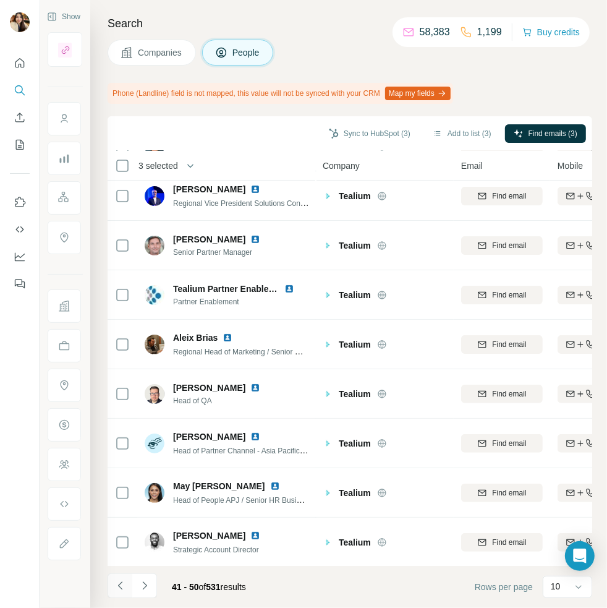
click at [117, 590] on icon "Navigate to previous page" at bounding box center [120, 585] width 12 height 12
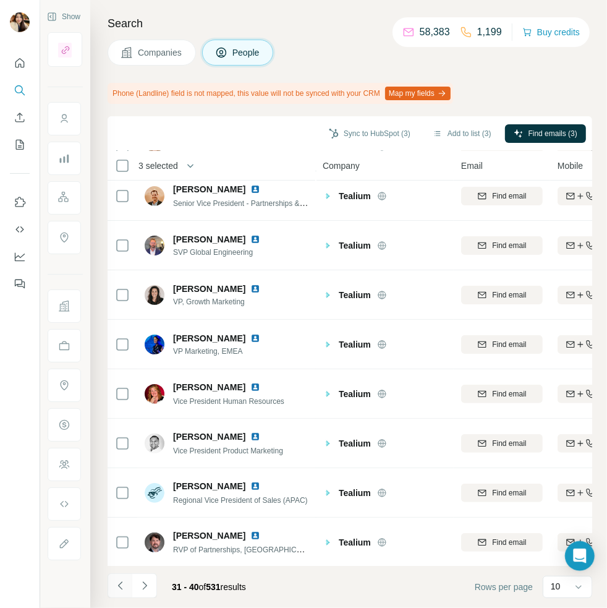
click at [119, 584] on icon "Navigate to previous page" at bounding box center [119, 585] width 4 height 8
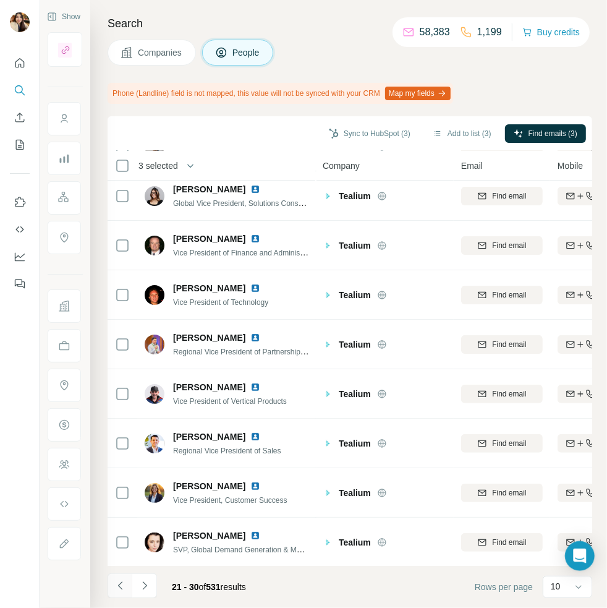
click at [117, 582] on icon "Navigate to previous page" at bounding box center [120, 585] width 12 height 12
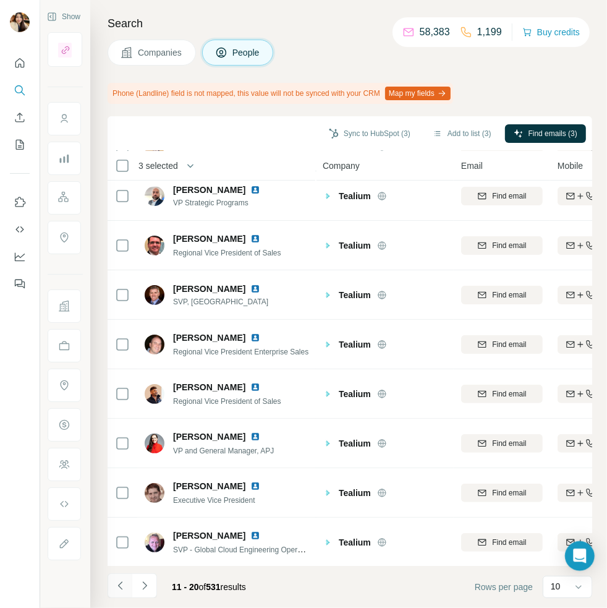
click at [116, 590] on icon "Navigate to previous page" at bounding box center [120, 585] width 12 height 12
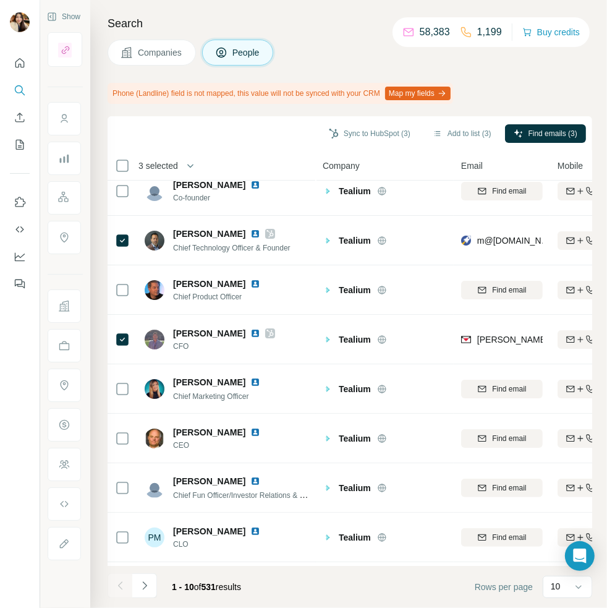
scroll to position [0, 0]
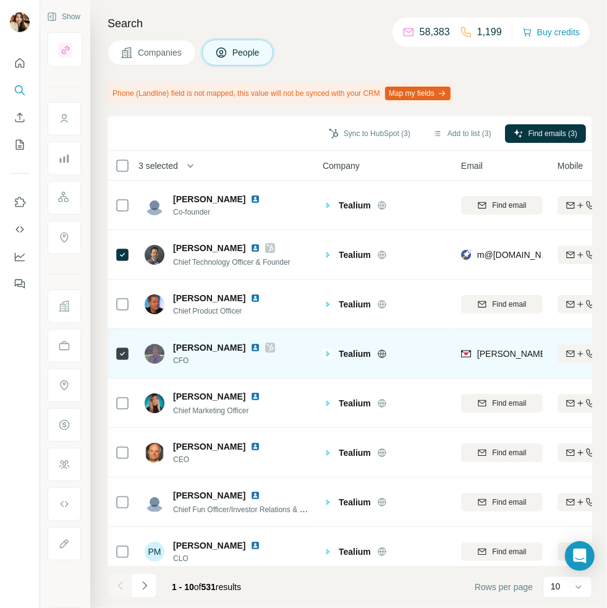
click at [266, 343] on icon at bounding box center [269, 347] width 7 height 10
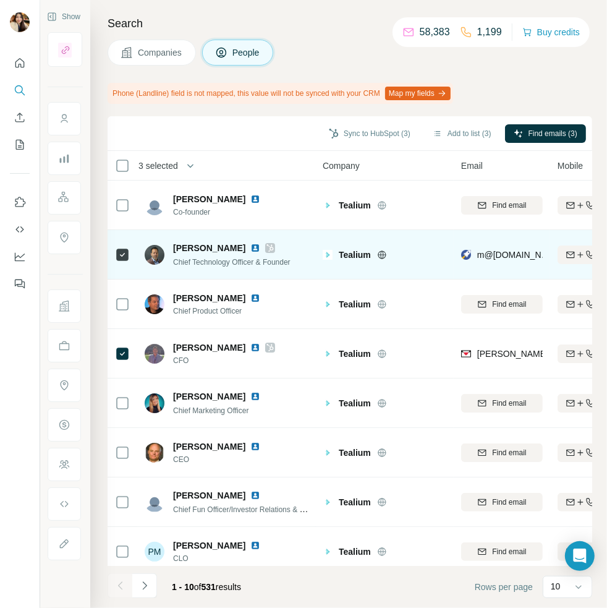
click at [267, 245] on icon at bounding box center [270, 247] width 7 height 7
